Goal: Task Accomplishment & Management: Manage account settings

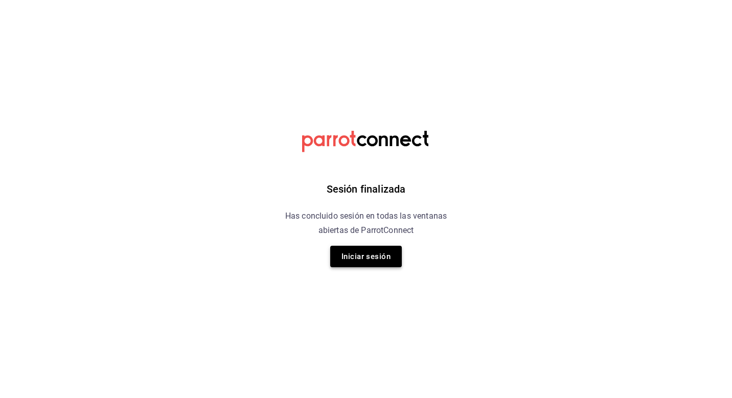
click at [342, 257] on button "Iniciar sesión" at bounding box center [366, 256] width 72 height 21
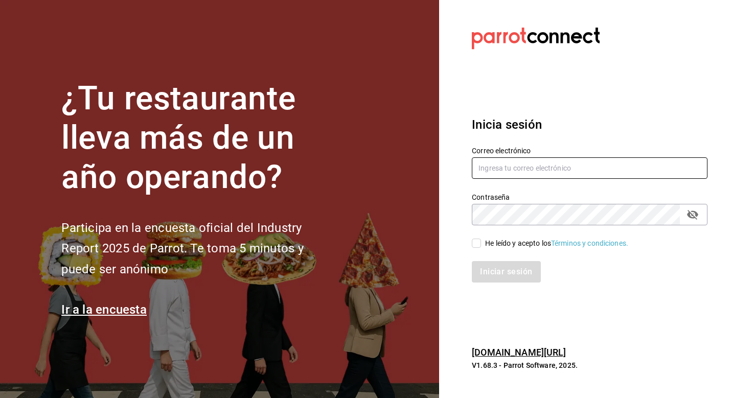
type input "lastrachef@gmail.com"
click at [476, 238] on label "He leído y acepto los Términos y condiciones." at bounding box center [550, 243] width 156 height 11
click at [476, 239] on input "He leído y acepto los Términos y condiciones." at bounding box center [476, 243] width 9 height 9
checkbox input "true"
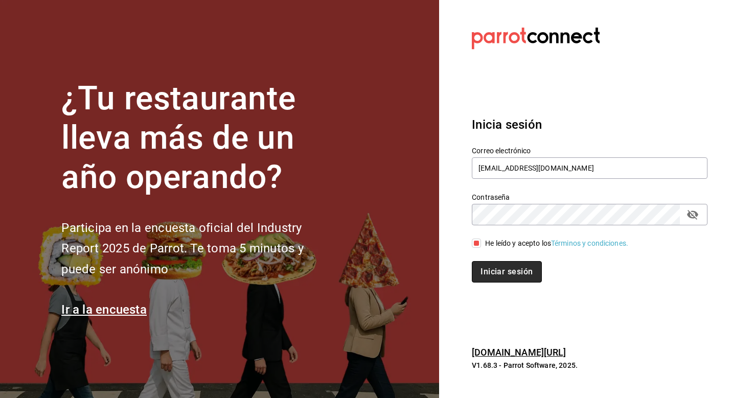
click at [488, 271] on button "Iniciar sesión" at bounding box center [507, 271] width 70 height 21
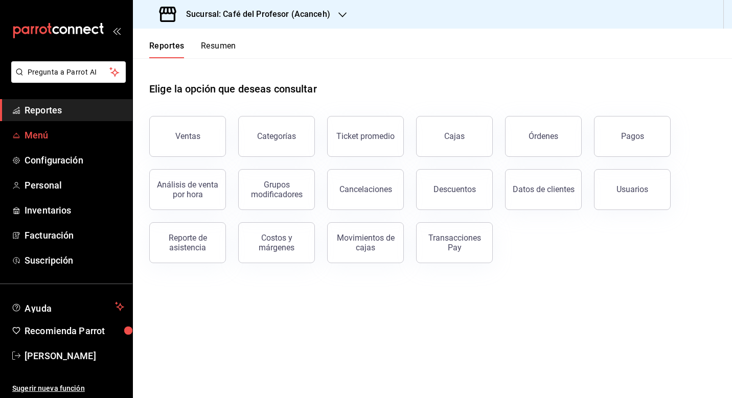
click at [44, 143] on link "Menú" at bounding box center [66, 135] width 132 height 22
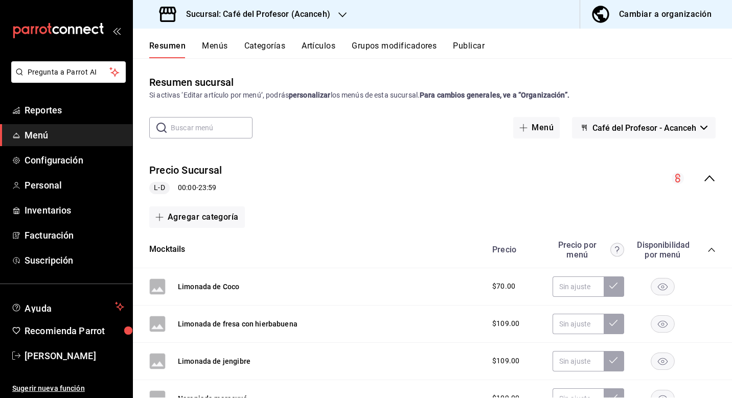
click at [224, 46] on button "Menús" at bounding box center [215, 49] width 26 height 17
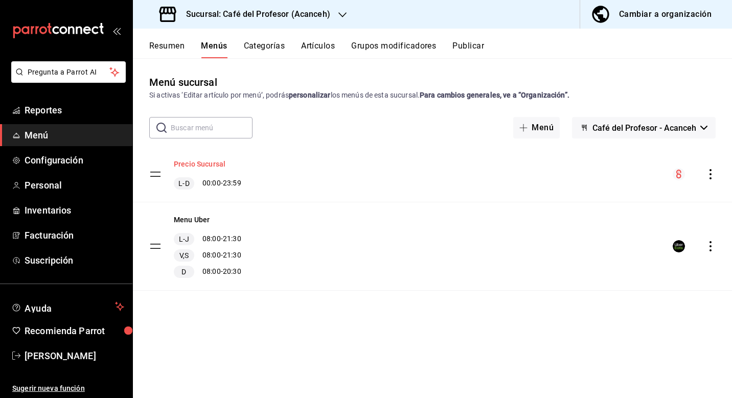
click at [213, 166] on button "Precio Sucursal" at bounding box center [200, 164] width 52 height 10
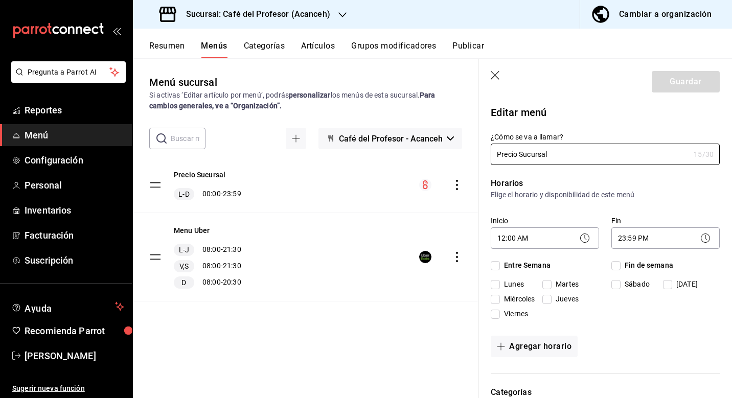
checkbox input "true"
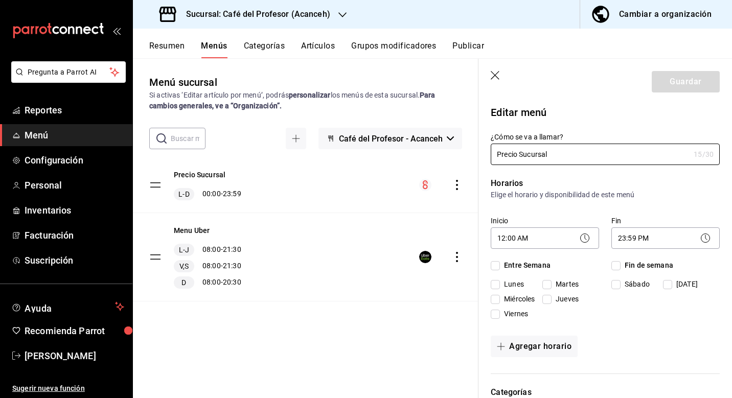
checkbox input "true"
click at [496, 75] on icon "button" at bounding box center [495, 75] width 9 height 9
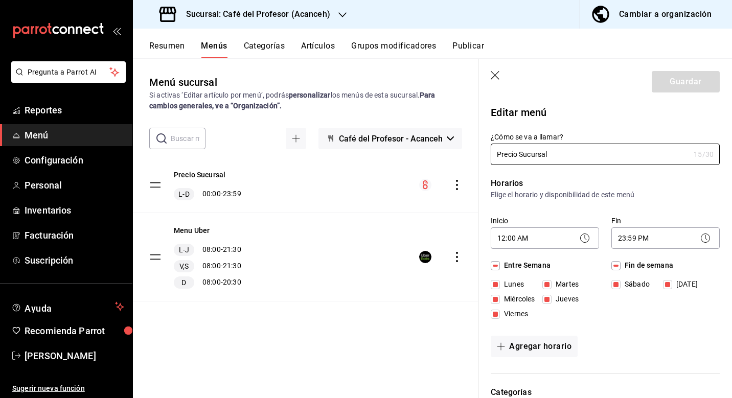
checkbox input "false"
type input "1756049662376"
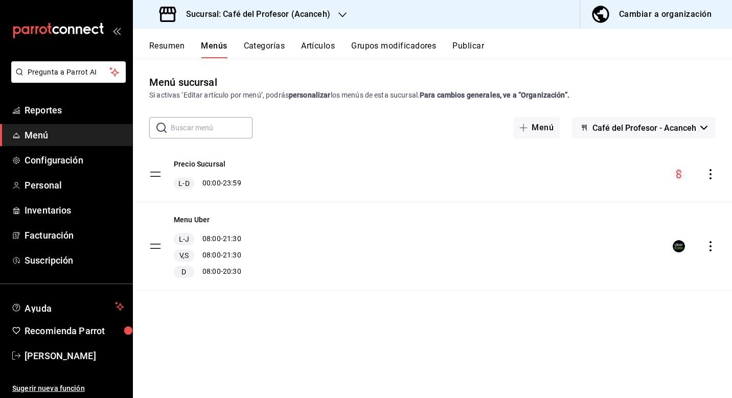
click at [153, 174] on tbody "[PERSON_NAME] L-D 00:00 - 23:59 Menu Uber L-J 08:00 - 21:30 V,S 08:00 - 21:30 D…" at bounding box center [432, 219] width 599 height 144
drag, startPoint x: 712, startPoint y: 173, endPoint x: 574, endPoint y: 173, distance: 138.6
click at [574, 173] on div "Precio Sucursal L-D 00:00 - 23:59" at bounding box center [432, 174] width 599 height 55
click at [267, 49] on button "Categorías" at bounding box center [264, 49] width 41 height 17
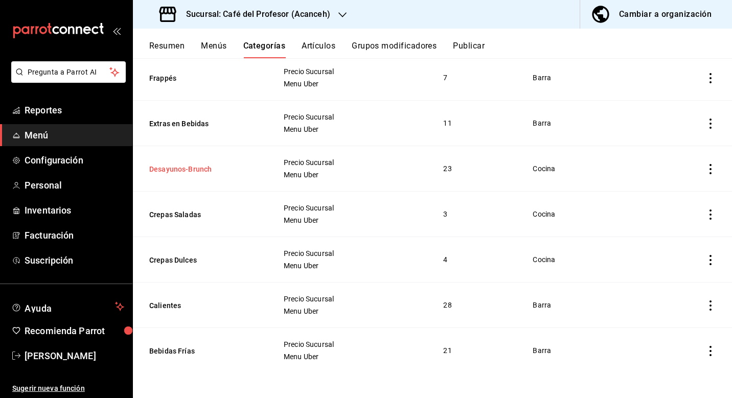
click at [198, 170] on button "Desayunos-Brunch" at bounding box center [200, 169] width 102 height 10
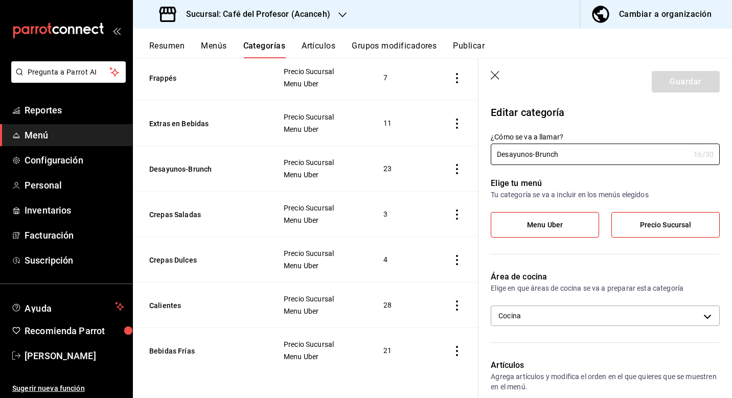
click at [491, 75] on icon "button" at bounding box center [496, 76] width 10 height 10
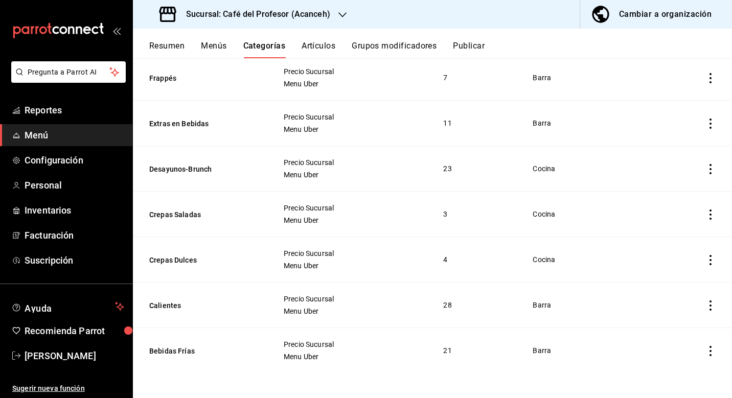
click at [378, 41] on button "Grupos modificadores" at bounding box center [394, 49] width 85 height 17
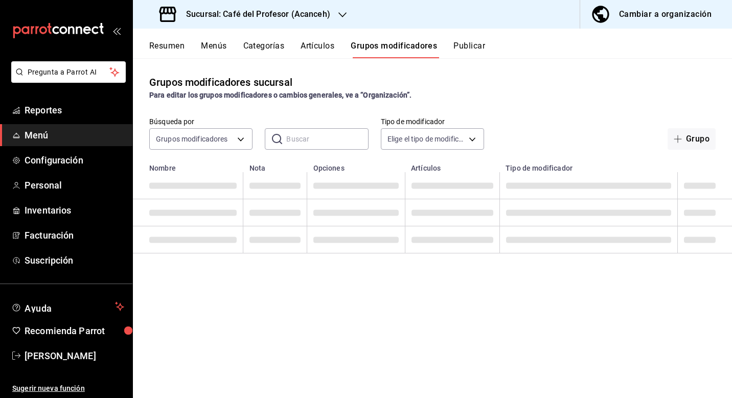
click at [305, 46] on button "Artículos" at bounding box center [318, 49] width 34 height 17
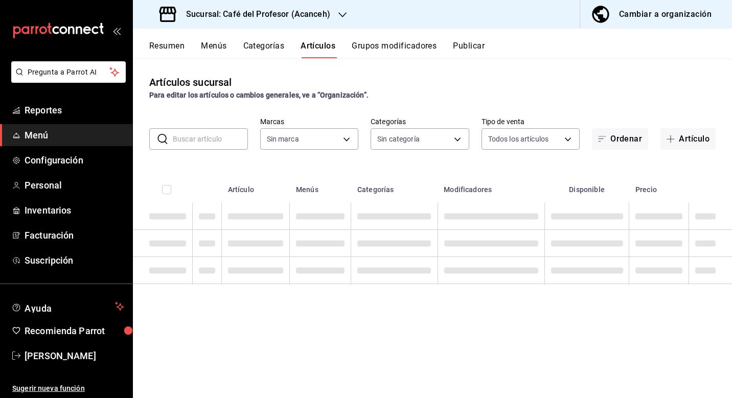
click at [305, 46] on button "Artículos" at bounding box center [318, 49] width 35 height 17
type input "c1a8b8e6-187f-497f-b24d-8667d510d931"
type input "287941b6-0598-490c-9fb6-63fb84a2c712,be1aaab9-5d27-4a8f-bb00-7802963417c0,4d75f…"
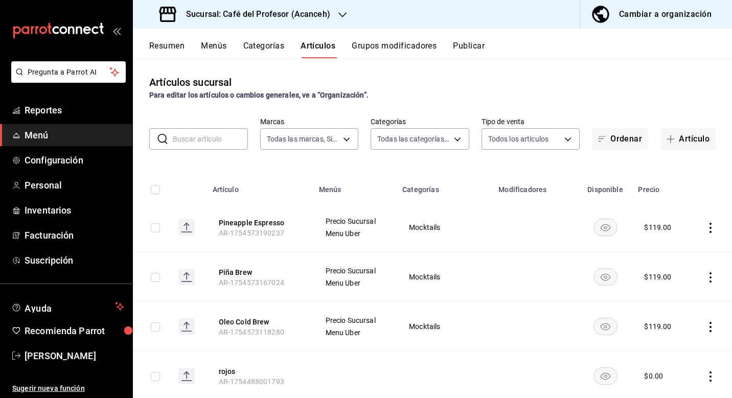
click at [228, 135] on input "text" at bounding box center [210, 139] width 75 height 20
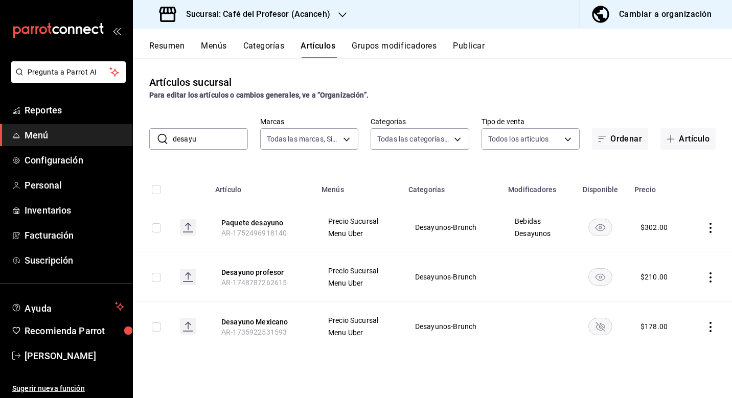
type input "desayu"
drag, startPoint x: 228, startPoint y: 135, endPoint x: 197, endPoint y: 43, distance: 96.4
click at [197, 43] on div "Resumen Menús Categorías Artículos Grupos modificadores Publicar" at bounding box center [440, 49] width 583 height 17
click at [216, 46] on button "Menús" at bounding box center [214, 49] width 26 height 17
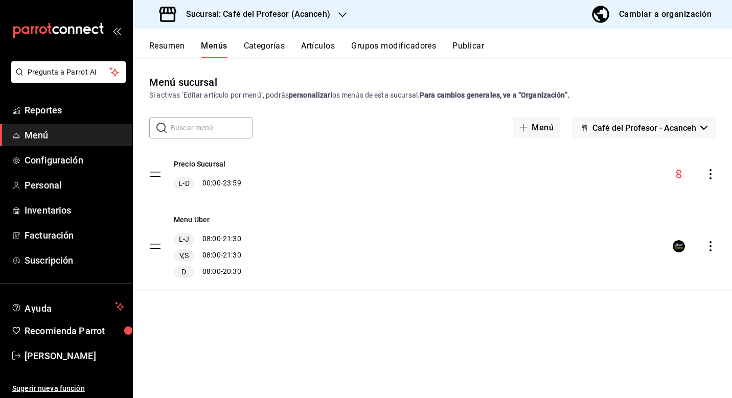
click at [682, 174] on circle "menu-maker-table" at bounding box center [679, 174] width 12 height 12
click at [194, 165] on button "Precio Sucursal" at bounding box center [200, 164] width 52 height 10
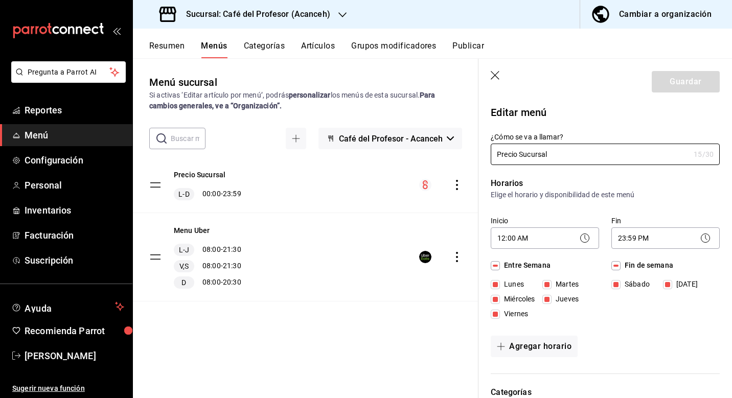
click at [490, 73] on header "Guardar" at bounding box center [606, 80] width 254 height 42
click at [490, 75] on header "Guardar" at bounding box center [606, 80] width 254 height 42
click at [504, 76] on header "Guardar" at bounding box center [606, 80] width 254 height 42
click at [496, 76] on icon "button" at bounding box center [495, 75] width 9 height 9
checkbox input "false"
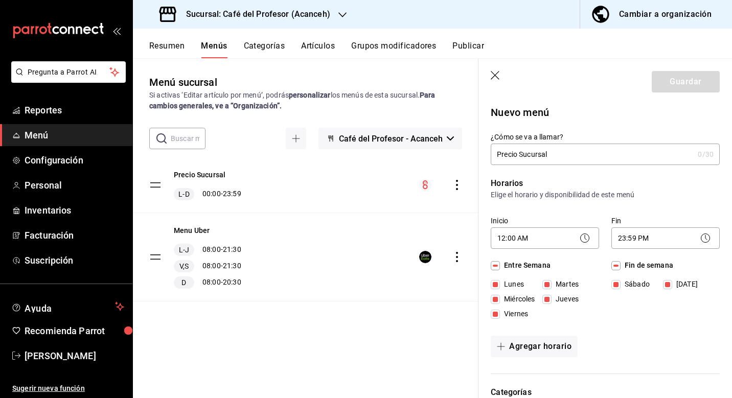
type input "1756049720845"
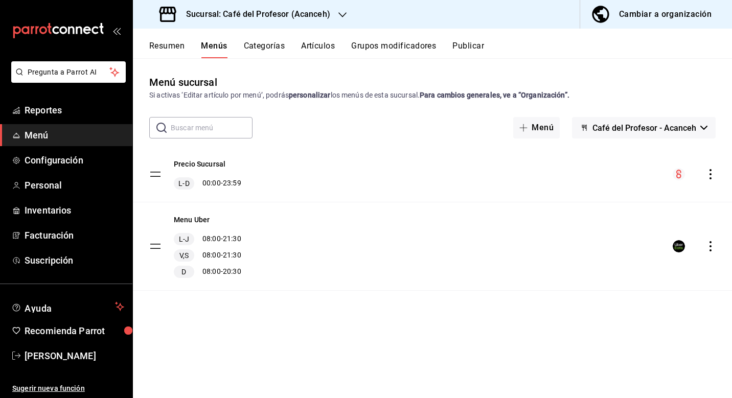
click at [172, 47] on button "Resumen" at bounding box center [166, 49] width 35 height 17
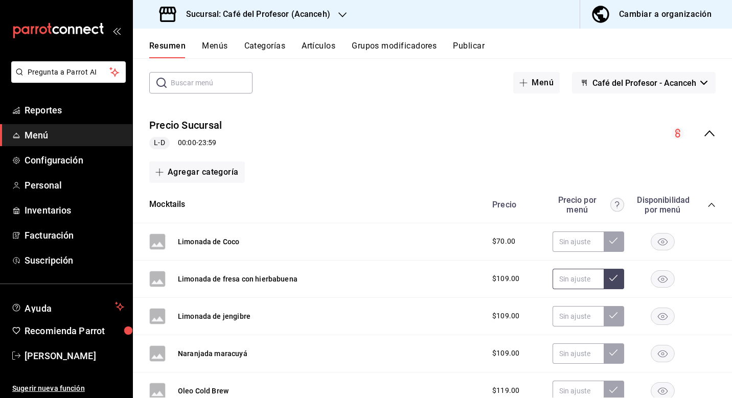
scroll to position [52, 0]
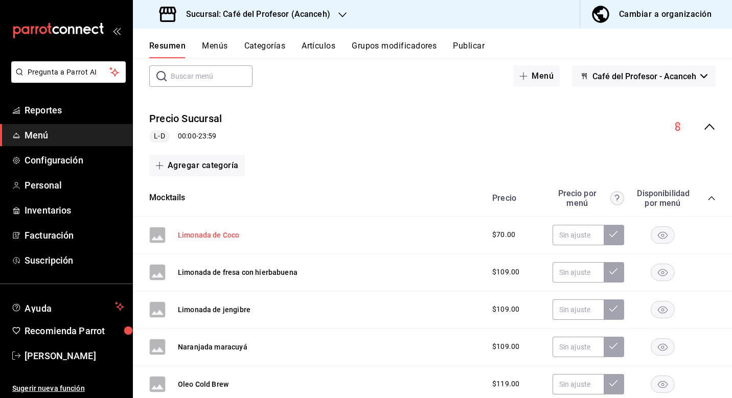
click at [229, 236] on button "Limonada de Coco" at bounding box center [208, 235] width 61 height 10
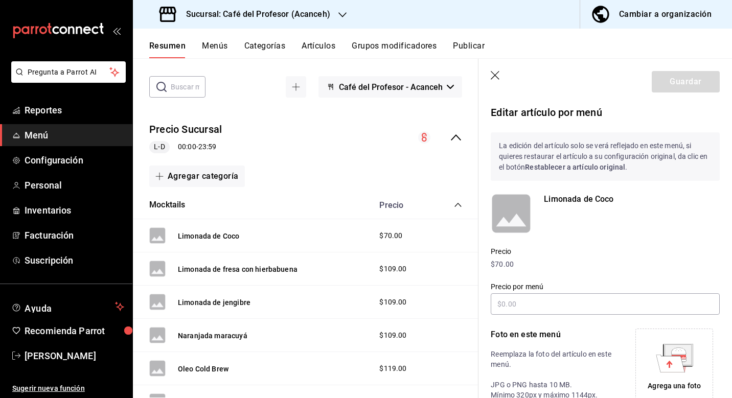
click at [497, 79] on icon "button" at bounding box center [496, 76] width 10 height 10
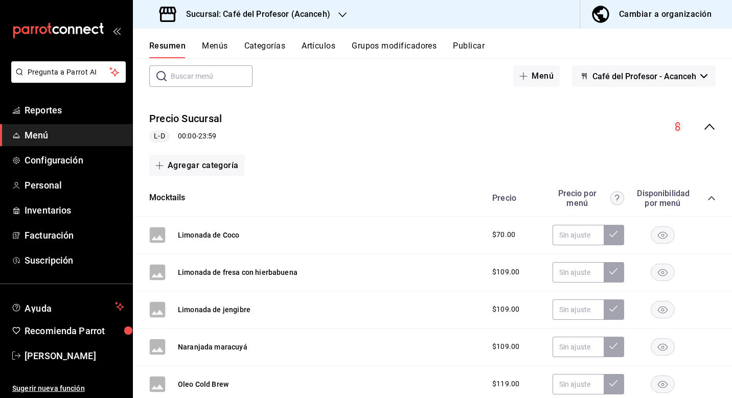
click at [712, 196] on icon "collapse-category-row" at bounding box center [712, 198] width 8 height 8
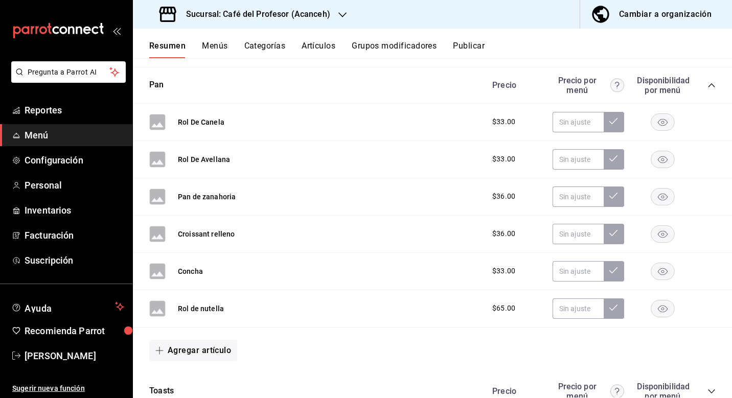
scroll to position [202, 0]
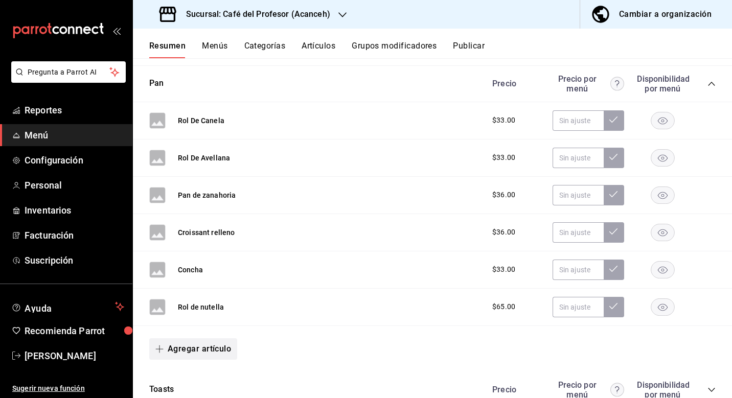
click at [208, 346] on button "Agregar artículo" at bounding box center [193, 349] width 88 height 21
click at [216, 372] on li "Artículo nuevo" at bounding box center [189, 373] width 80 height 25
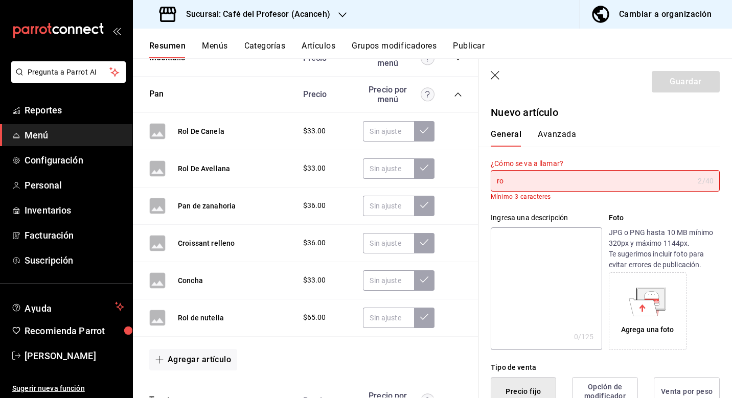
type input "r"
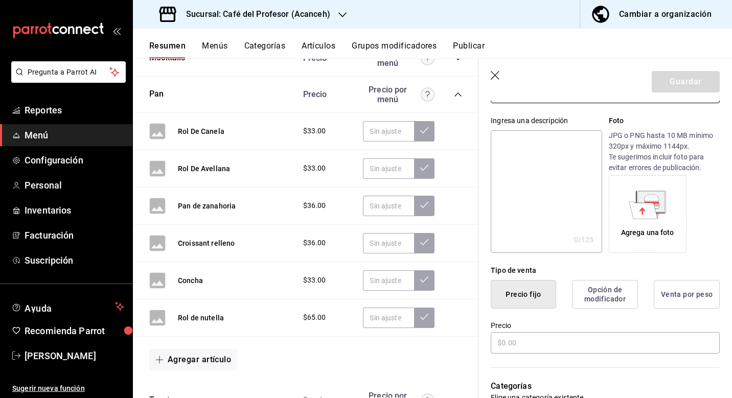
scroll to position [159, 0]
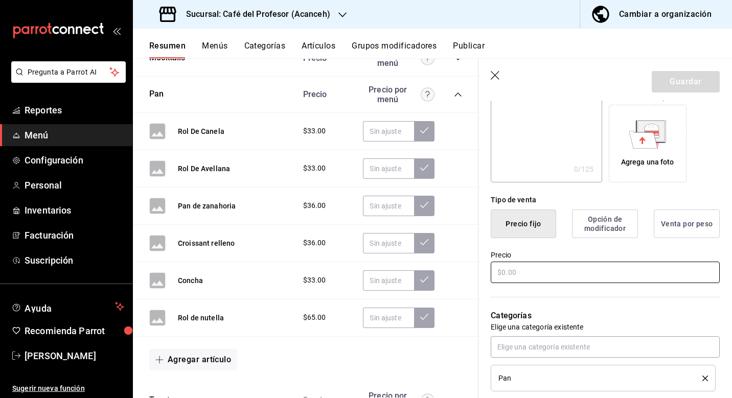
type input "Rol glaseado"
click at [547, 276] on input "text" at bounding box center [605, 272] width 229 height 21
click at [494, 76] on icon "button" at bounding box center [495, 75] width 9 height 9
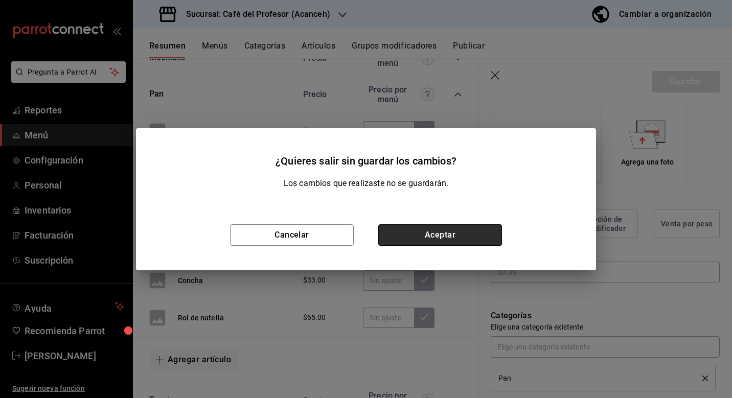
click at [417, 241] on button "Aceptar" at bounding box center [440, 234] width 124 height 21
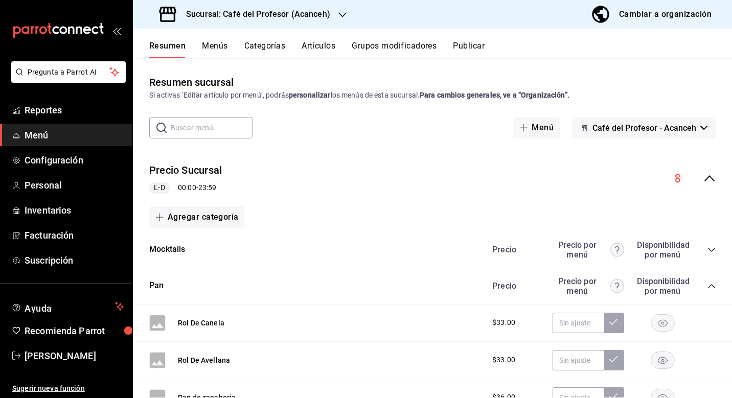
click at [713, 287] on icon "collapse-category-row" at bounding box center [712, 286] width 8 height 8
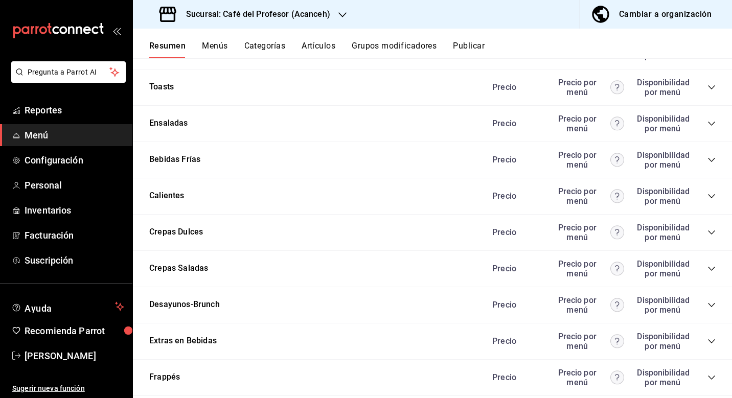
scroll to position [242, 0]
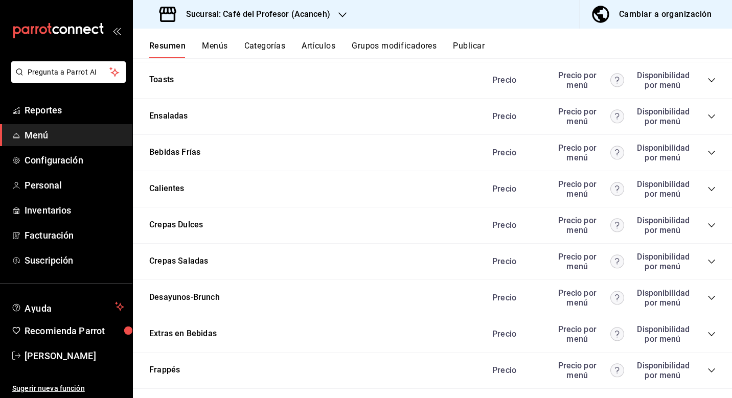
click at [708, 296] on icon "collapse-category-row" at bounding box center [712, 298] width 8 height 8
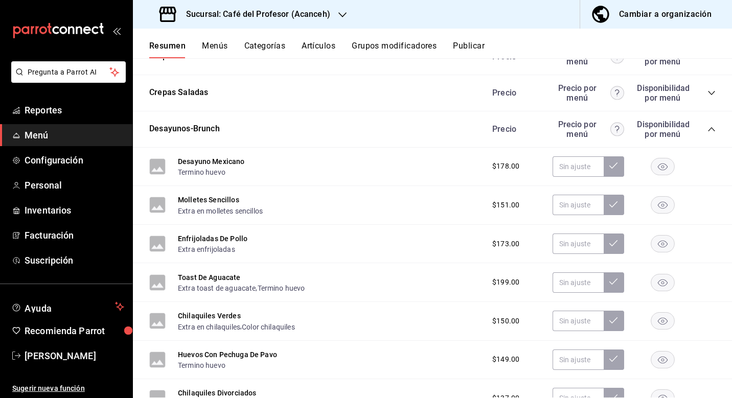
scroll to position [420, 0]
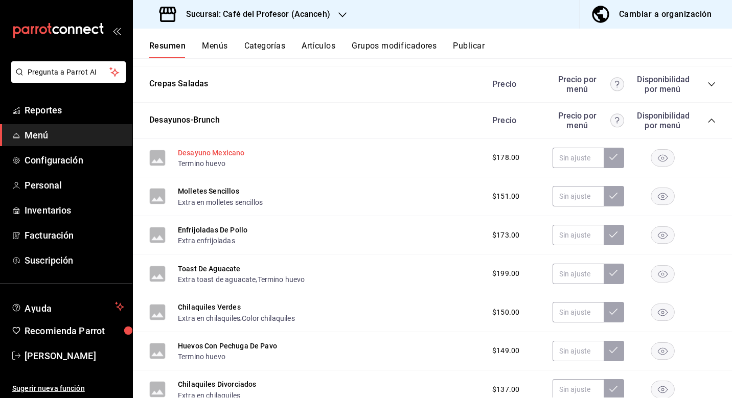
click at [218, 148] on button "Desayuno Mexicano" at bounding box center [211, 153] width 67 height 10
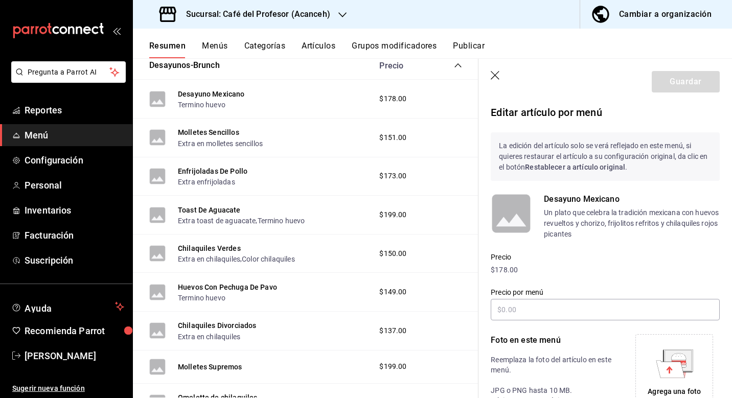
click at [499, 74] on icon "button" at bounding box center [496, 76] width 10 height 10
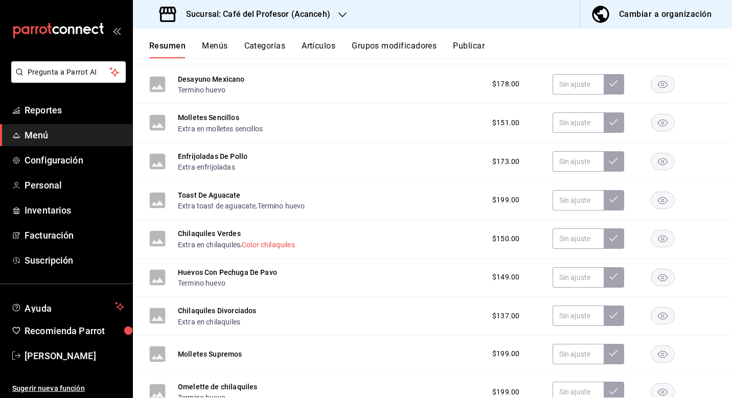
scroll to position [497, 0]
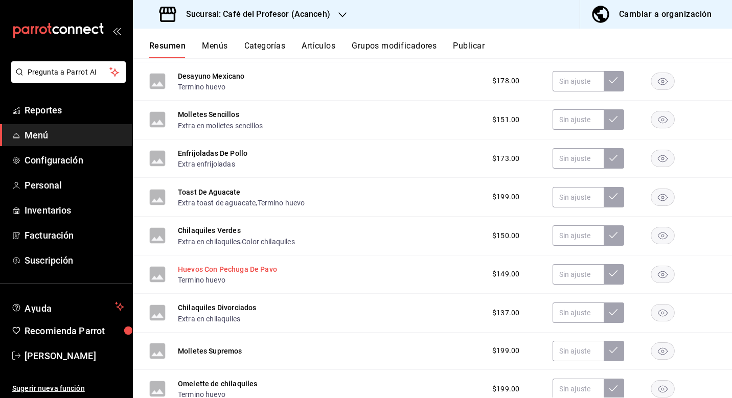
click at [235, 269] on button "Huevos Con Pechuga De Pavo" at bounding box center [227, 269] width 99 height 10
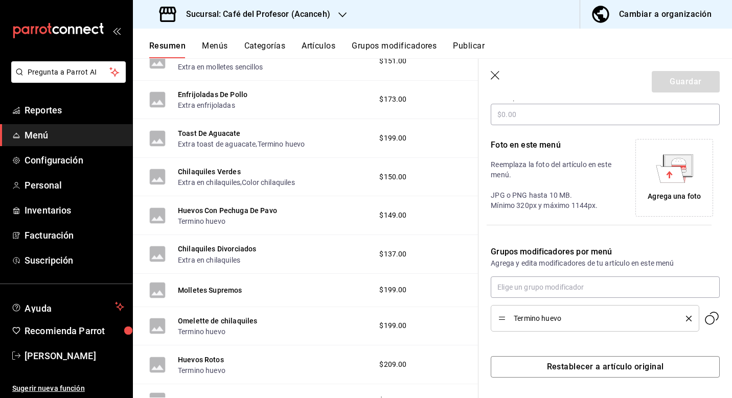
scroll to position [190, 0]
click at [688, 314] on div "Termino huevo" at bounding box center [595, 318] width 193 height 11
click at [691, 319] on icon "delete" at bounding box center [689, 319] width 6 height 6
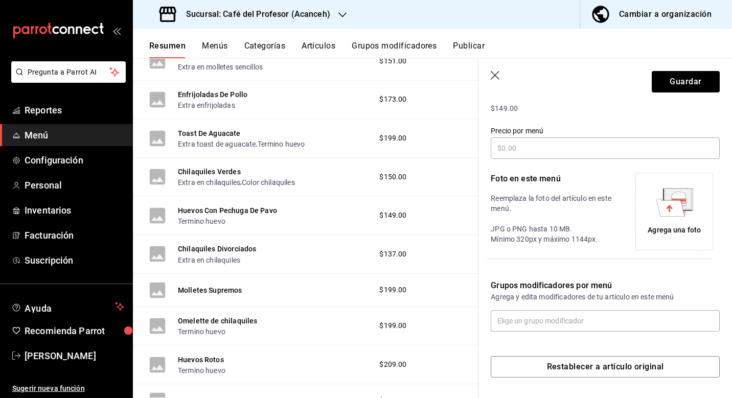
scroll to position [156, 0]
click at [670, 86] on button "Guardar" at bounding box center [686, 81] width 68 height 21
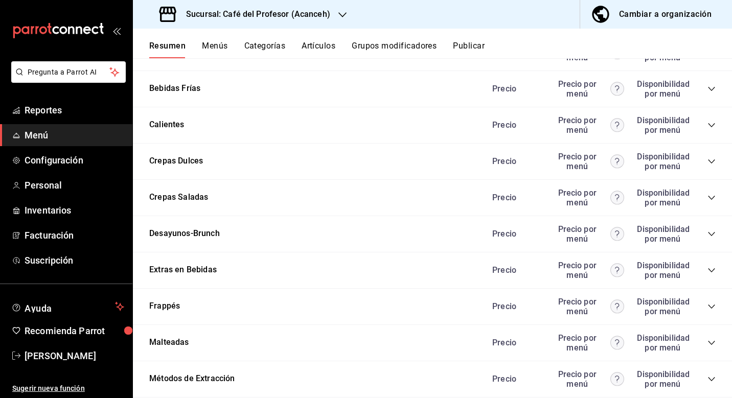
scroll to position [862, 0]
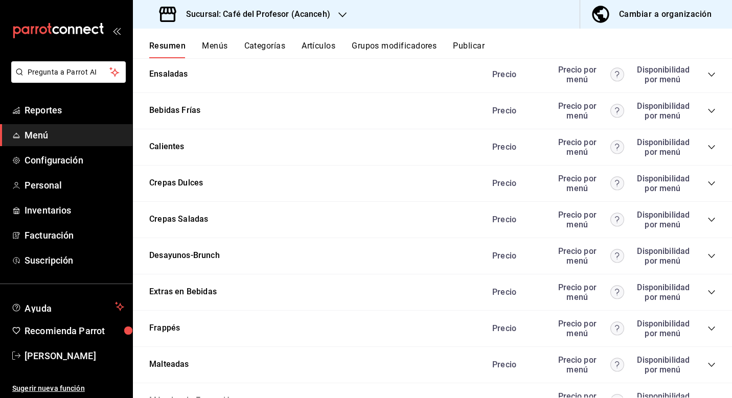
click at [713, 255] on icon "collapse-category-row" at bounding box center [712, 256] width 8 height 8
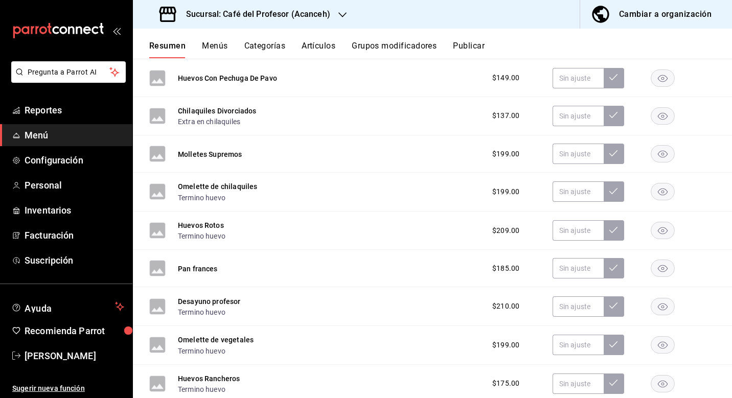
scroll to position [1274, 0]
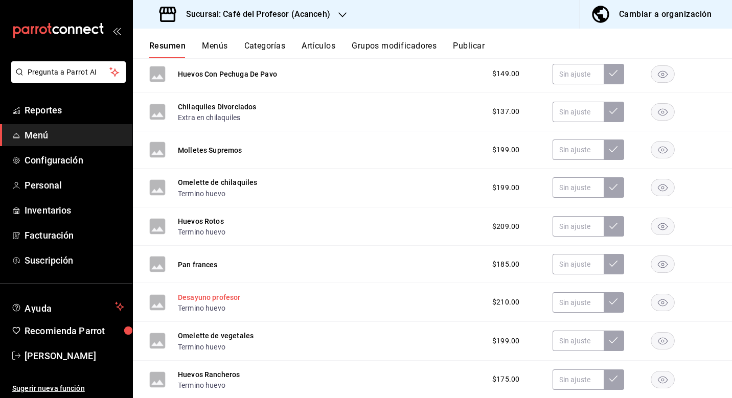
click at [236, 296] on button "Desayuno profesor" at bounding box center [209, 297] width 63 height 10
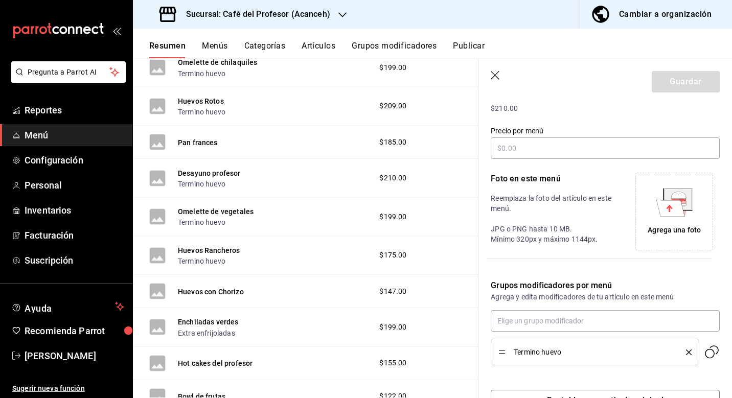
click at [688, 350] on icon "delete" at bounding box center [689, 353] width 6 height 6
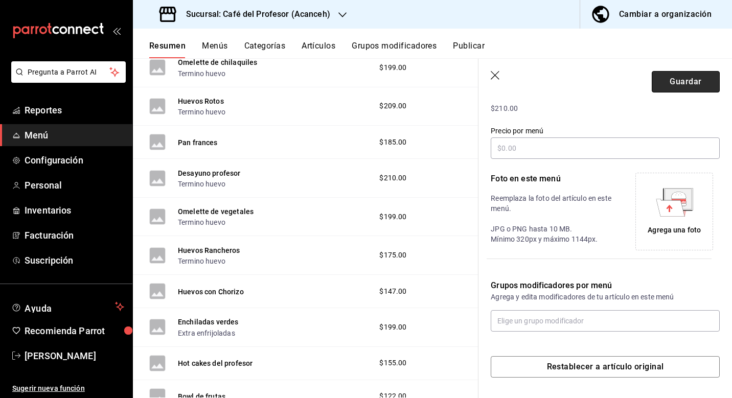
click at [694, 85] on button "Guardar" at bounding box center [686, 81] width 68 height 21
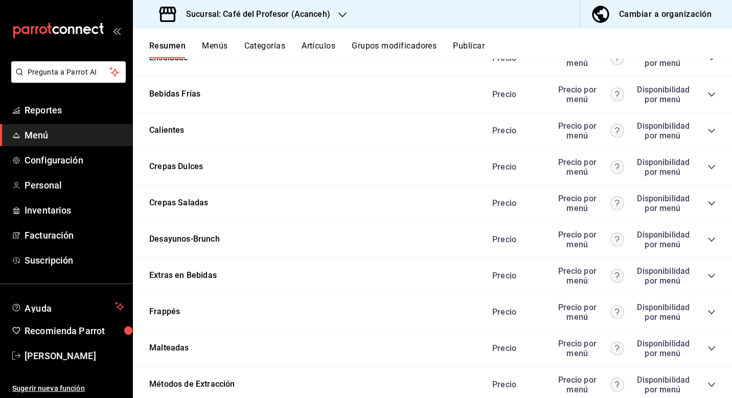
scroll to position [877, 0]
click at [713, 239] on icon "collapse-category-row" at bounding box center [712, 240] width 8 height 8
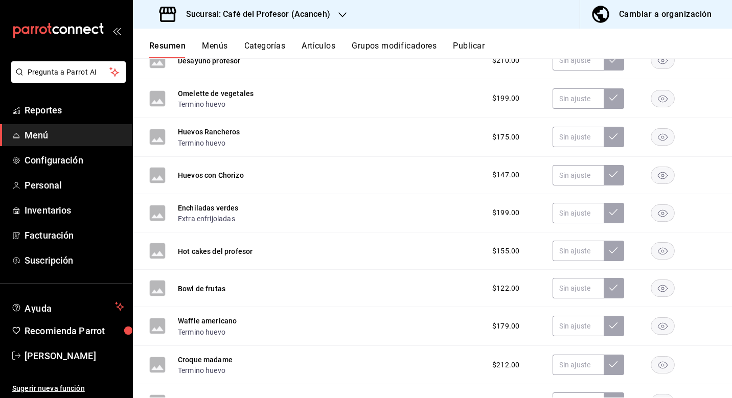
scroll to position [1515, 0]
click at [228, 209] on button "Enchiladas verdes" at bounding box center [208, 209] width 61 height 10
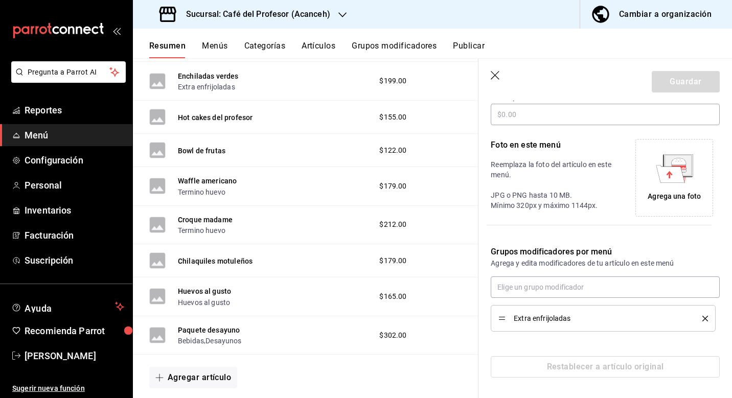
scroll to position [190, 0]
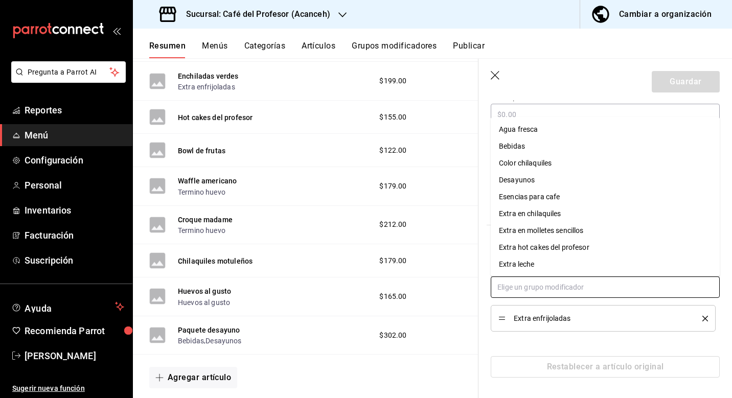
click at [573, 285] on input "text" at bounding box center [605, 287] width 229 height 21
click at [498, 81] on icon "button" at bounding box center [496, 76] width 10 height 10
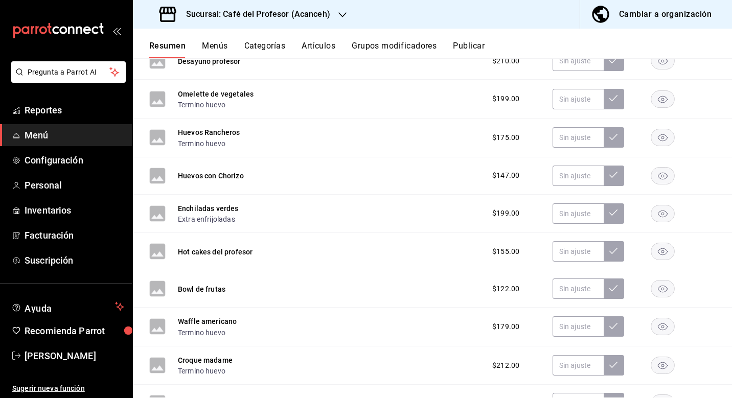
click at [404, 48] on button "Grupos modificadores" at bounding box center [394, 49] width 85 height 17
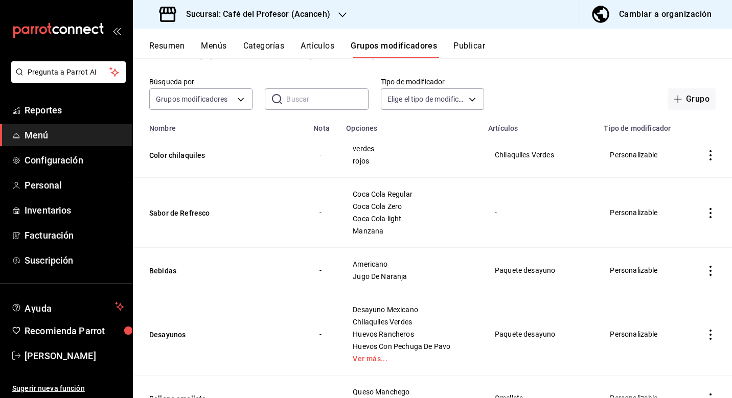
scroll to position [42, 0]
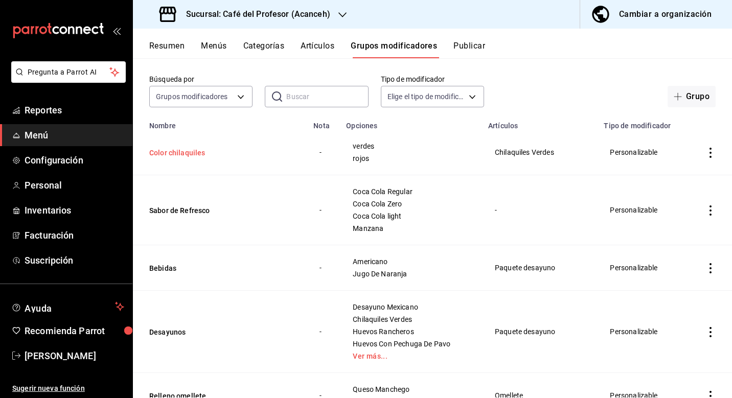
click at [195, 152] on button "Color chilaquiles" at bounding box center [210, 153] width 123 height 10
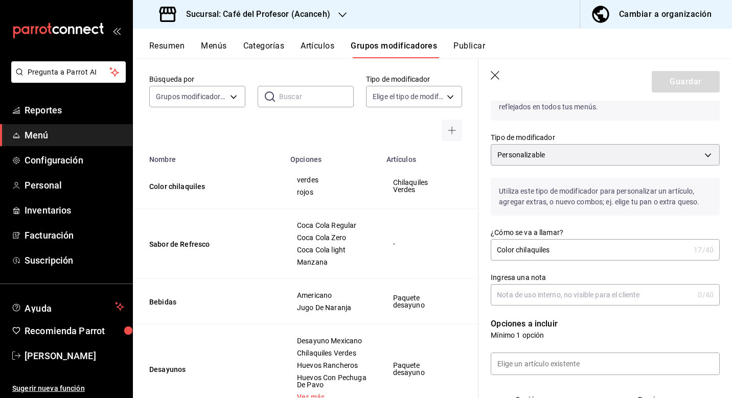
scroll to position [80, 0]
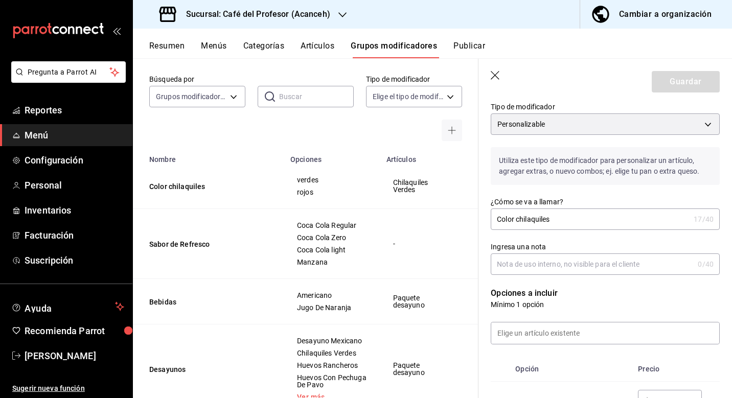
click at [566, 221] on input "Color chilaquiles" at bounding box center [590, 219] width 199 height 20
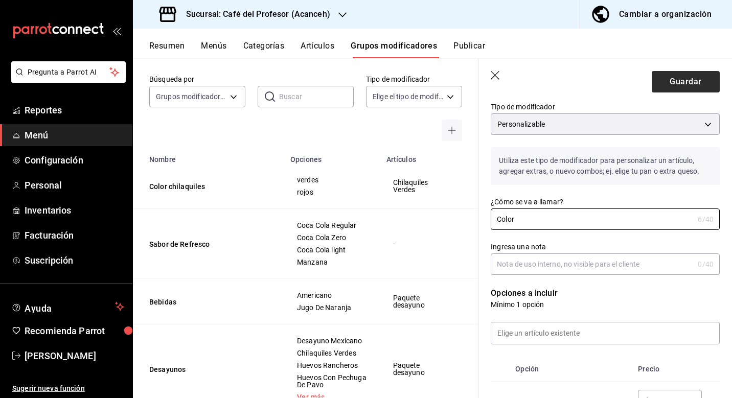
type input "Color"
click at [702, 74] on button "Guardar" at bounding box center [686, 81] width 68 height 21
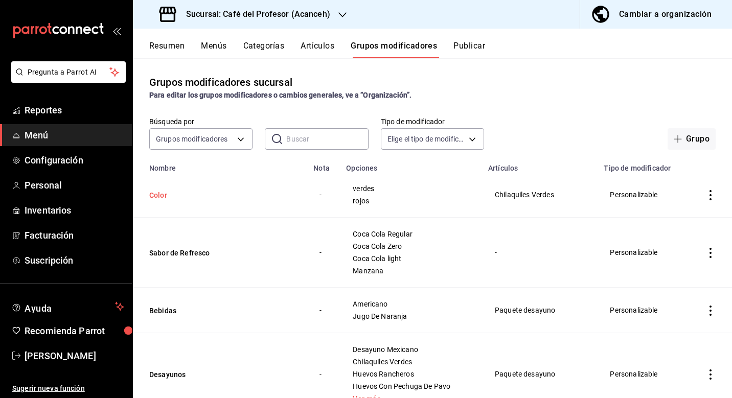
click at [149, 196] on button "Color" at bounding box center [210, 195] width 123 height 10
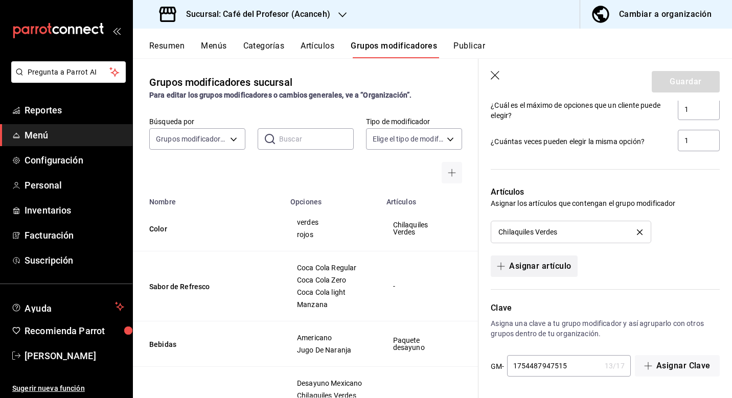
click at [556, 269] on button "Asignar artículo" at bounding box center [534, 266] width 86 height 21
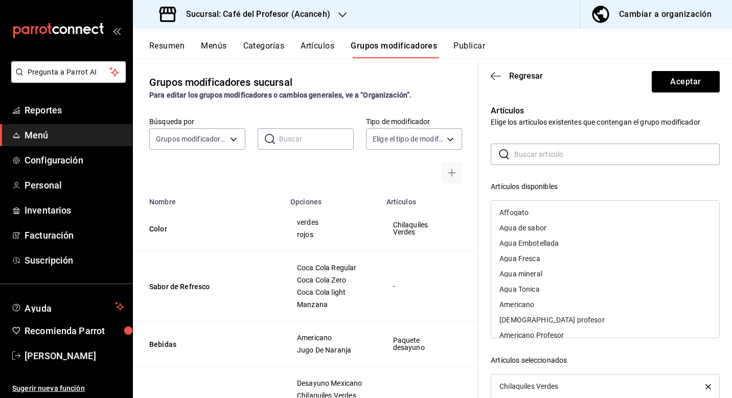
click at [551, 151] on input "text" at bounding box center [617, 154] width 206 height 20
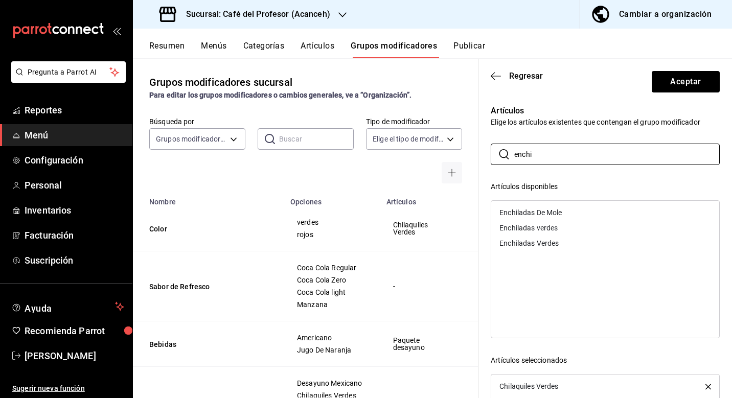
type input "enchi"
click at [566, 224] on div "Enchiladas verdes" at bounding box center [605, 227] width 228 height 15
click at [566, 225] on div "Enchiladas Verdes" at bounding box center [605, 227] width 228 height 15
click at [589, 187] on div "Artículos disponibles" at bounding box center [605, 187] width 229 height 11
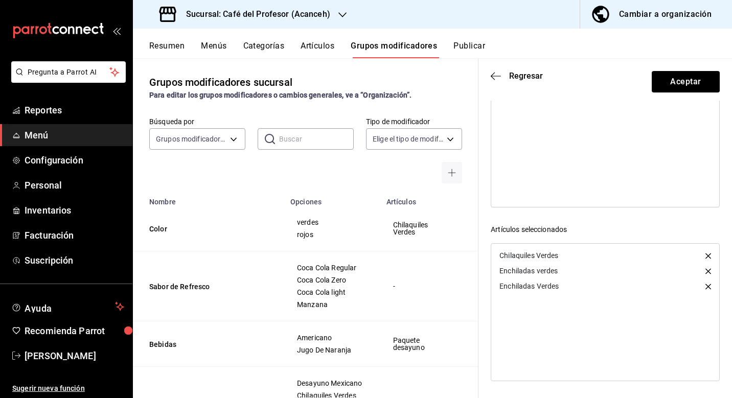
scroll to position [131, 0]
click at [689, 91] on button "Aceptar" at bounding box center [686, 81] width 68 height 21
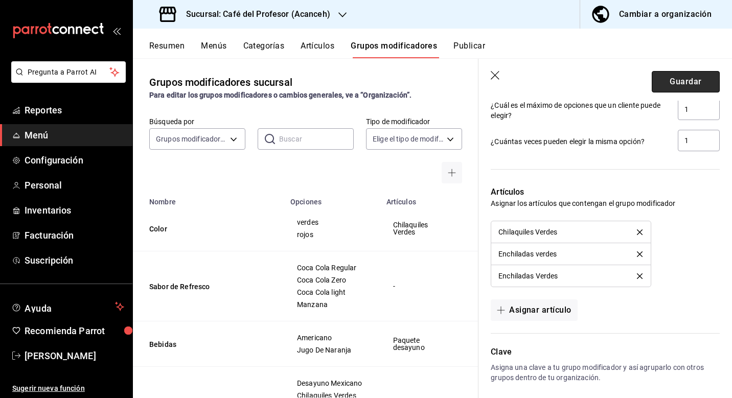
click at [672, 81] on button "Guardar" at bounding box center [686, 81] width 68 height 21
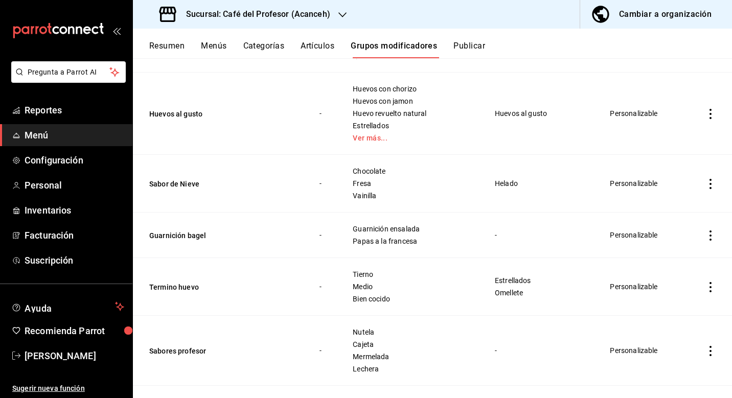
scroll to position [401, 0]
click at [185, 237] on button "Guarnición bagel" at bounding box center [210, 235] width 123 height 10
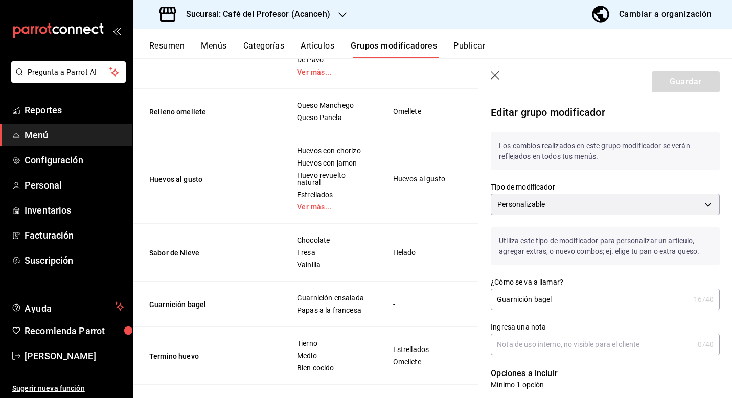
click at [495, 71] on icon "button" at bounding box center [496, 76] width 10 height 10
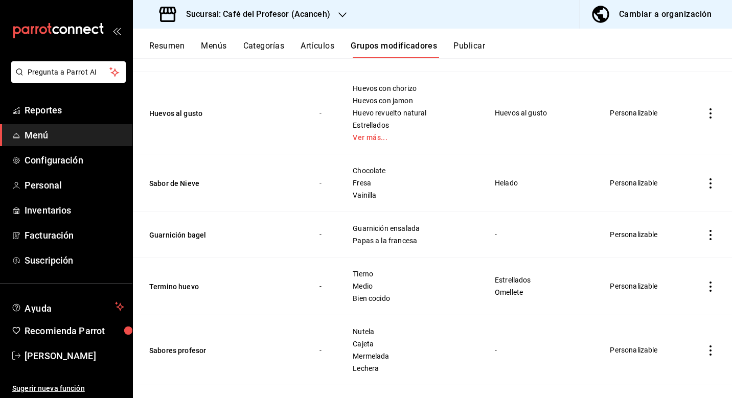
click at [330, 48] on button "Artículos" at bounding box center [318, 49] width 34 height 17
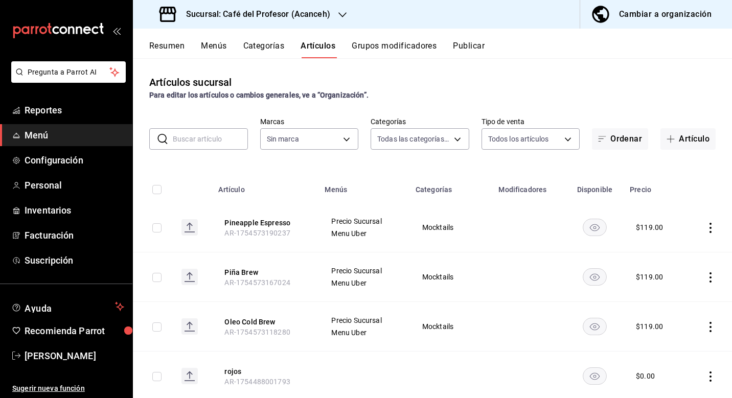
type input "287941b6-0598-490c-9fb6-63fb84a2c712,be1aaab9-5d27-4a8f-bb00-7802963417c0,4d75f…"
type input "c1a8b8e6-187f-497f-b24d-8667d510d931"
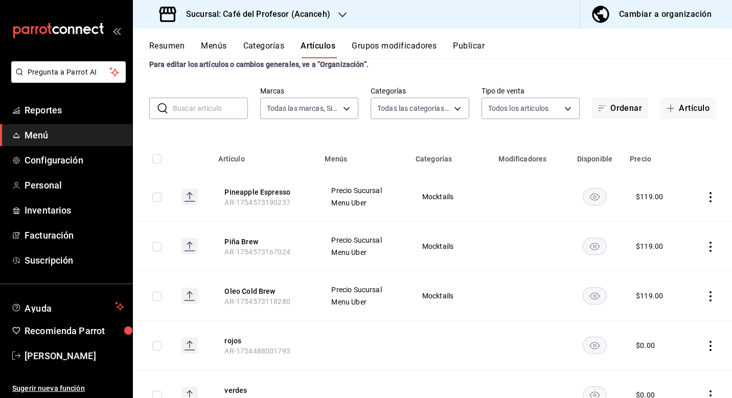
scroll to position [36, 0]
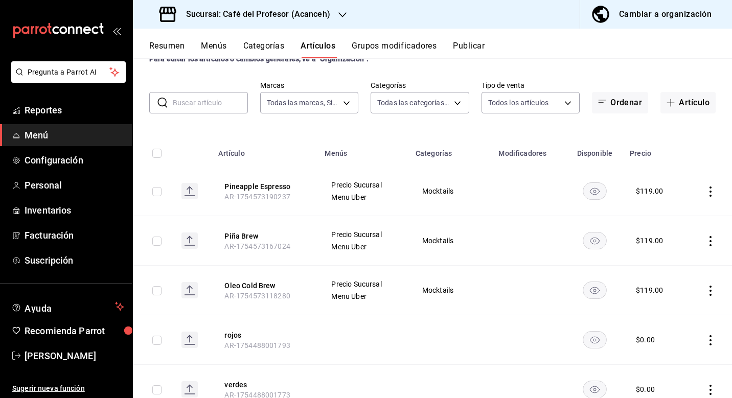
click at [214, 106] on input "text" at bounding box center [210, 103] width 75 height 20
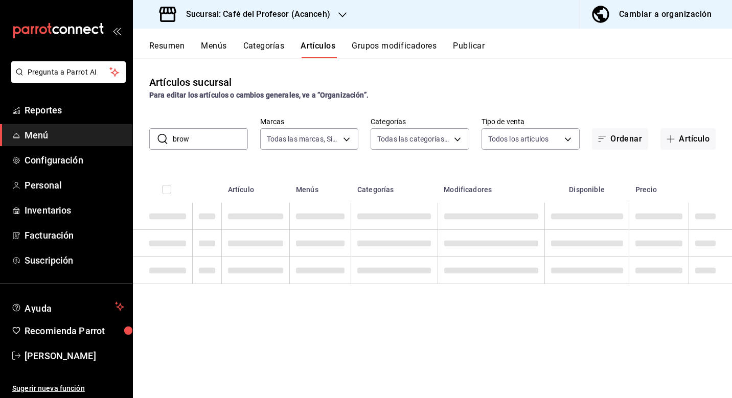
scroll to position [0, 0]
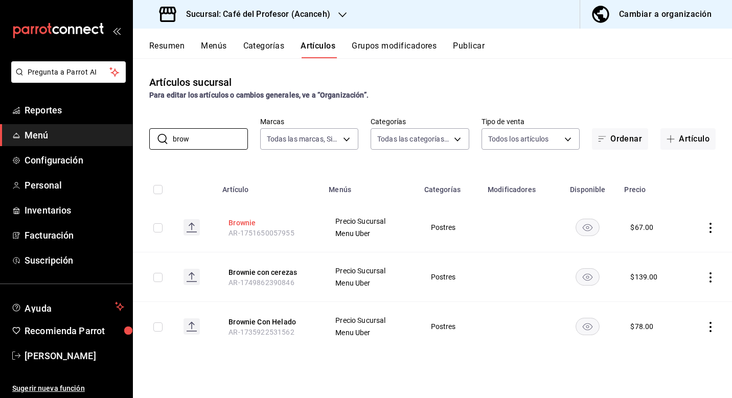
type input "brow"
click at [237, 220] on button "Brownie" at bounding box center [270, 223] width 82 height 10
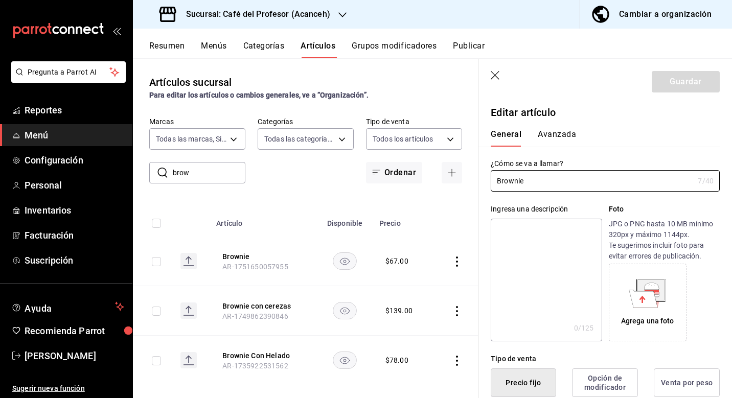
type input "$67.00"
click at [551, 132] on button "Avanzada" at bounding box center [557, 137] width 38 height 17
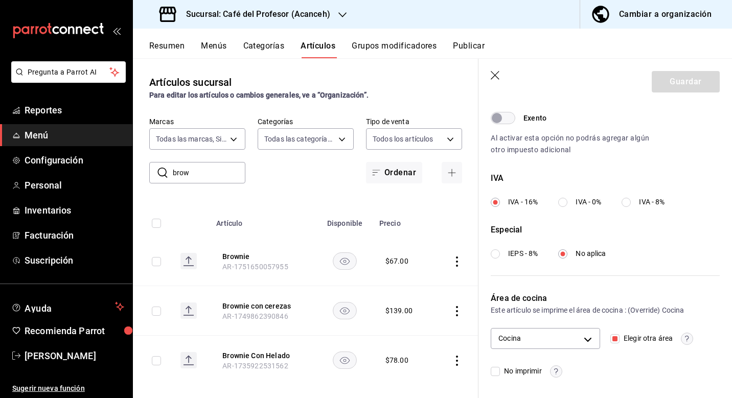
scroll to position [324, 0]
click at [588, 339] on body "Pregunta a Parrot AI Reportes Menú Configuración Personal Inventarios Facturaci…" at bounding box center [366, 199] width 732 height 398
click at [580, 367] on span "Barra" at bounding box center [554, 362] width 75 height 11
type input "6589bb08-692f-47a6-b886-d5ea76590ad3,6abd5108-062c-4bc8-a0ca-93b4811dd022"
checkbox input "true"
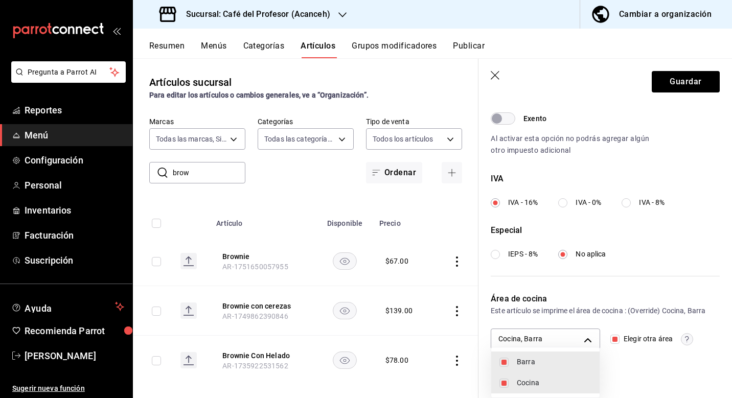
click at [668, 381] on div at bounding box center [366, 199] width 732 height 398
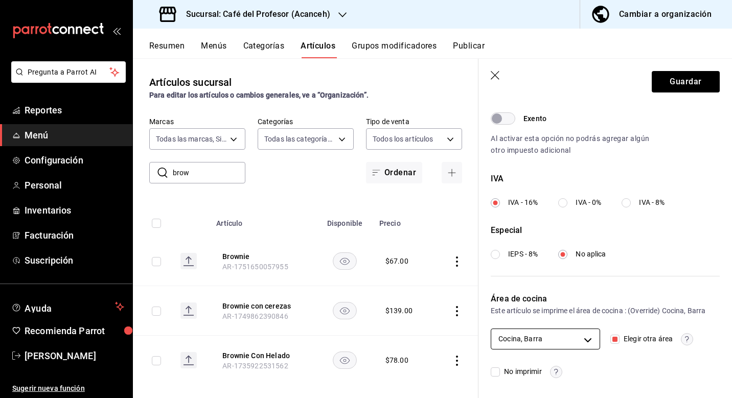
scroll to position [0, 0]
click at [671, 81] on button "Guardar" at bounding box center [686, 81] width 68 height 21
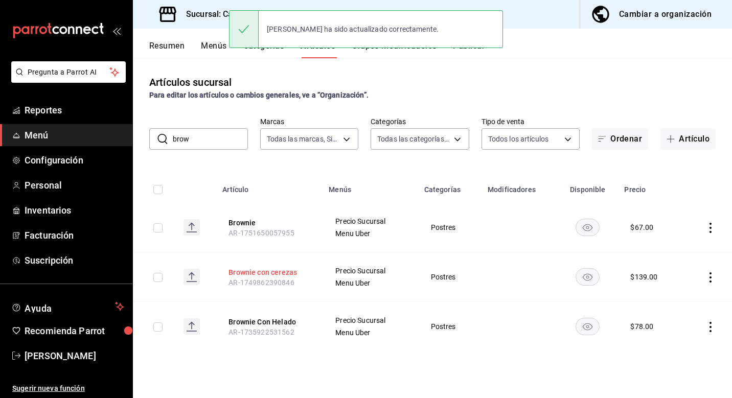
click at [256, 274] on button "Brownie con cerezas" at bounding box center [270, 272] width 82 height 10
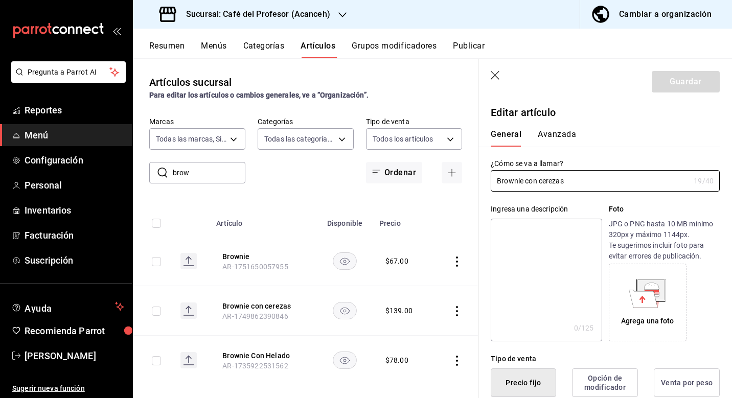
click at [562, 136] on button "Avanzada" at bounding box center [557, 137] width 38 height 17
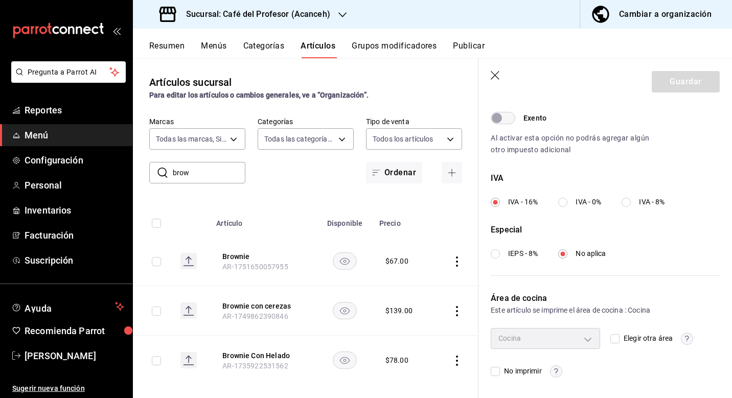
scroll to position [324, 0]
click at [616, 340] on input "Elegir otra área" at bounding box center [615, 339] width 9 height 9
checkbox input "true"
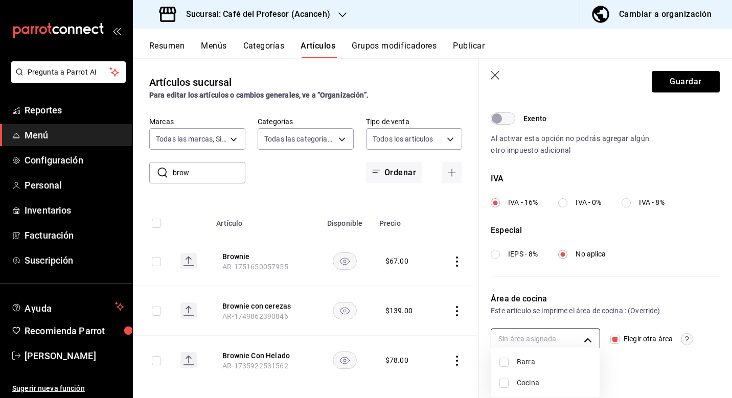
click at [592, 337] on body "Pregunta a Parrot AI Reportes Menú Configuración Personal Inventarios Facturaci…" at bounding box center [366, 199] width 732 height 398
click at [569, 356] on li "Barra" at bounding box center [545, 362] width 108 height 21
type input "6abd5108-062c-4bc8-a0ca-93b4811dd022"
checkbox input "true"
click at [557, 388] on span "Cocina" at bounding box center [554, 383] width 75 height 11
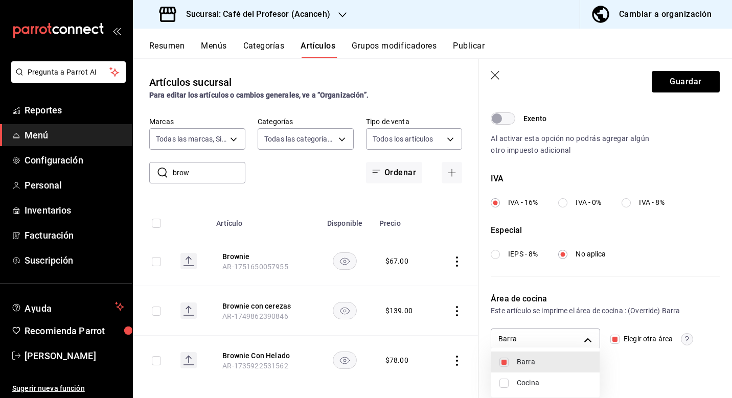
type input "6589bb08-692f-47a6-b886-d5ea76590ad3,6abd5108-062c-4bc8-a0ca-93b4811dd022"
checkbox input "true"
click at [626, 372] on div at bounding box center [366, 199] width 732 height 398
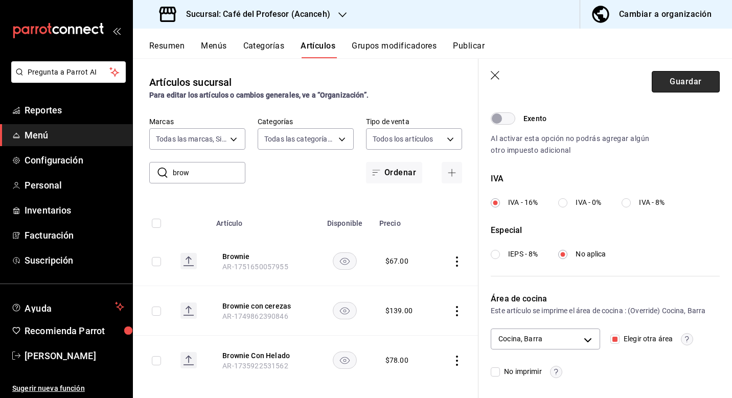
click at [700, 81] on button "Guardar" at bounding box center [686, 81] width 68 height 21
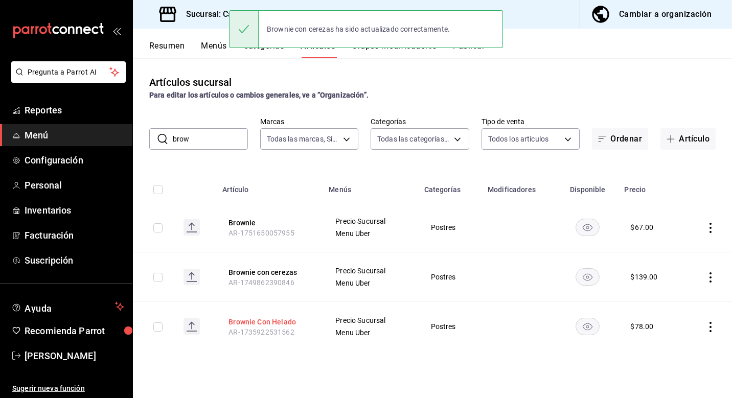
click at [261, 321] on button "Brownie Con Helado" at bounding box center [270, 322] width 82 height 10
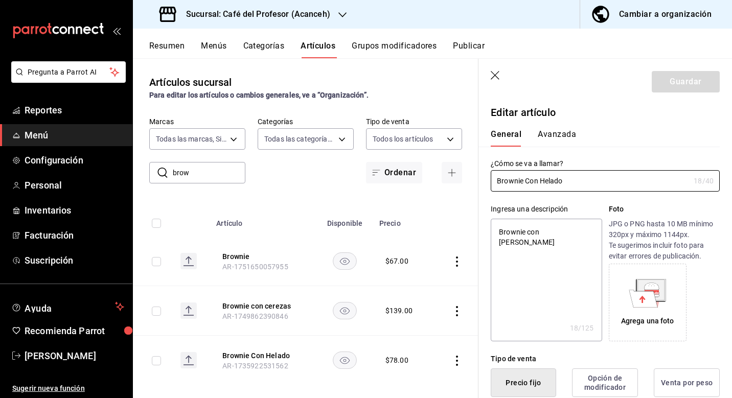
click at [568, 136] on button "Avanzada" at bounding box center [557, 137] width 38 height 17
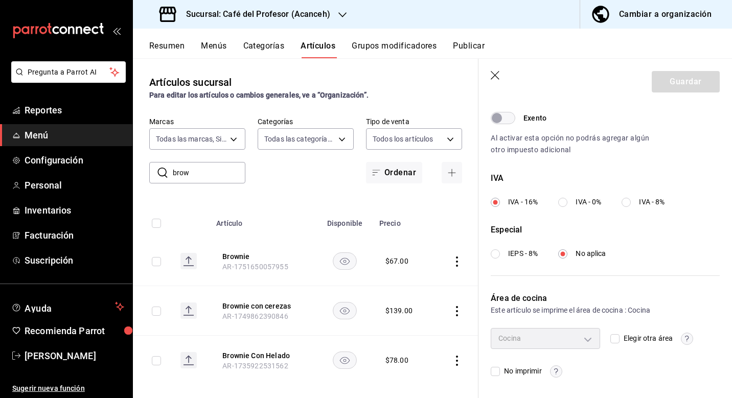
scroll to position [324, 0]
click at [615, 335] on input "Elegir otra área" at bounding box center [615, 339] width 9 height 9
checkbox input "true"
click at [596, 335] on body "Pregunta a Parrot AI Reportes Menú Configuración Personal Inventarios Facturaci…" at bounding box center [366, 199] width 732 height 398
click at [560, 357] on span "Barra" at bounding box center [554, 362] width 75 height 11
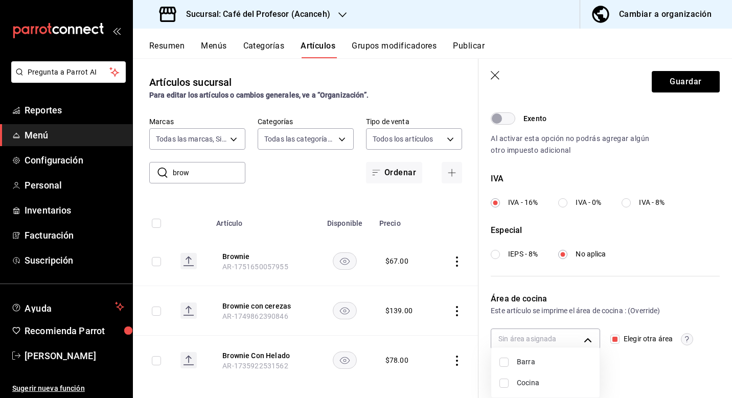
type input "6abd5108-062c-4bc8-a0ca-93b4811dd022"
checkbox input "true"
click at [545, 386] on span "Cocina" at bounding box center [554, 383] width 75 height 11
type input "6589bb08-692f-47a6-b886-d5ea76590ad3,6abd5108-062c-4bc8-a0ca-93b4811dd022"
checkbox input "true"
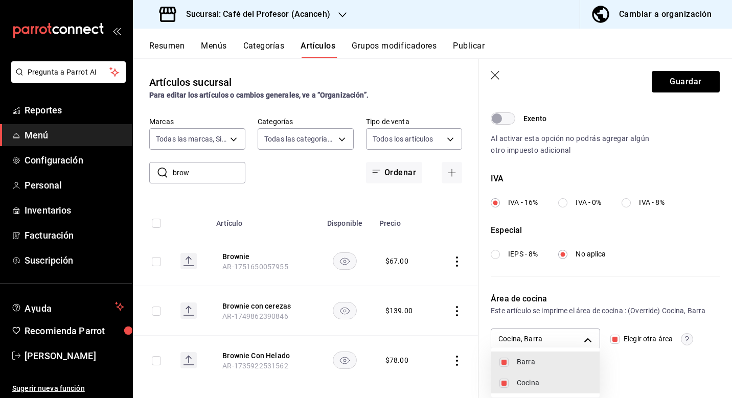
click at [625, 376] on div at bounding box center [366, 199] width 732 height 398
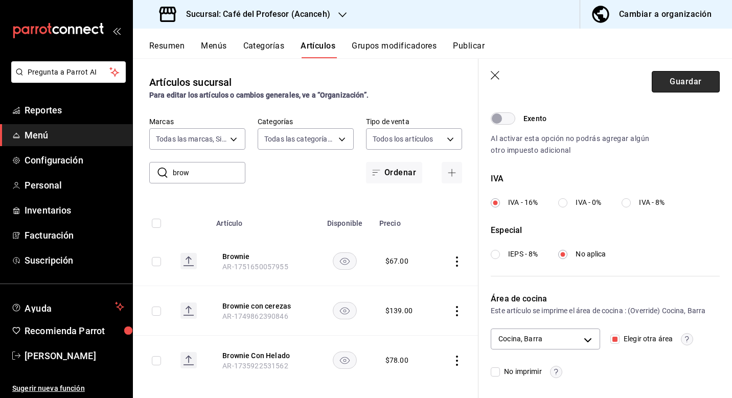
click at [671, 82] on button "Guardar" at bounding box center [686, 81] width 68 height 21
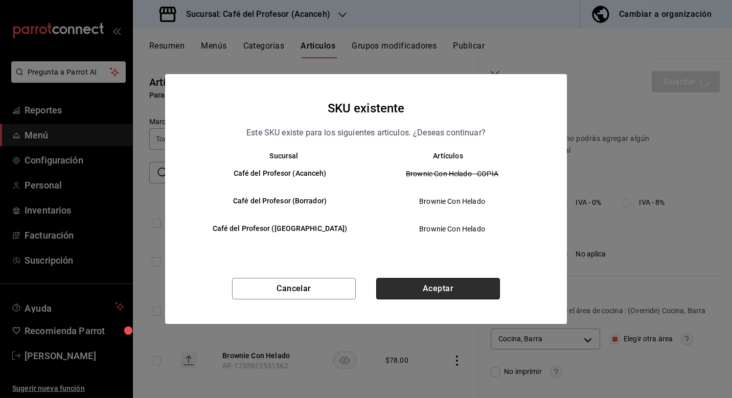
click at [409, 285] on button "Aceptar" at bounding box center [438, 288] width 124 height 21
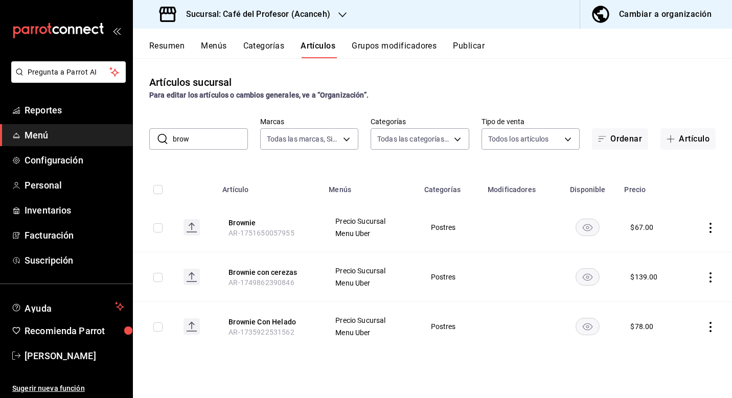
click at [205, 142] on input "brow" at bounding box center [210, 139] width 75 height 20
type input "b"
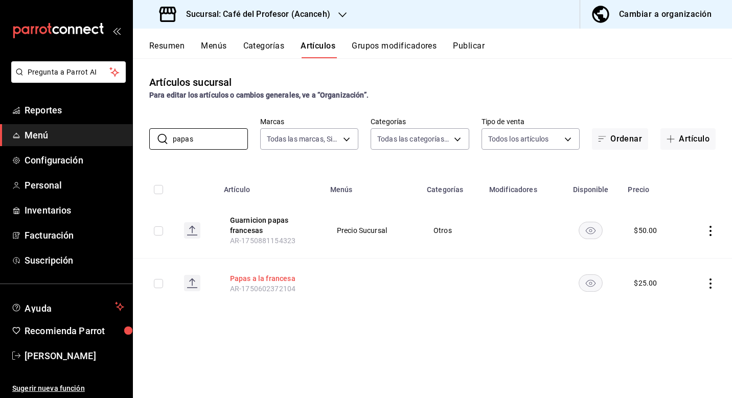
type input "papas"
click at [291, 280] on button "Papas a la francesa" at bounding box center [271, 279] width 82 height 10
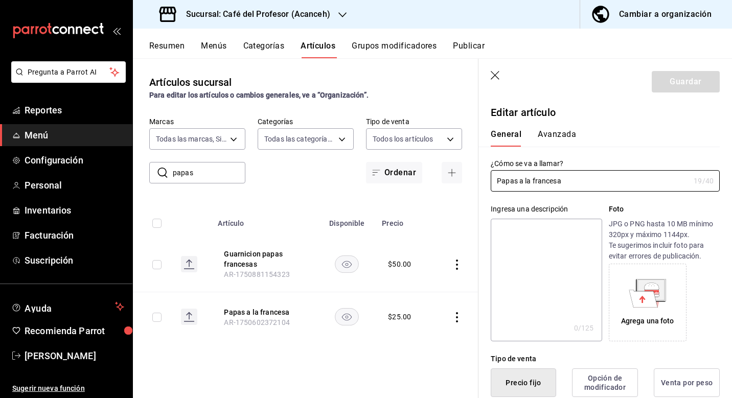
type input "$25.00"
type input "E48"
type input "90101500"
radio input "true"
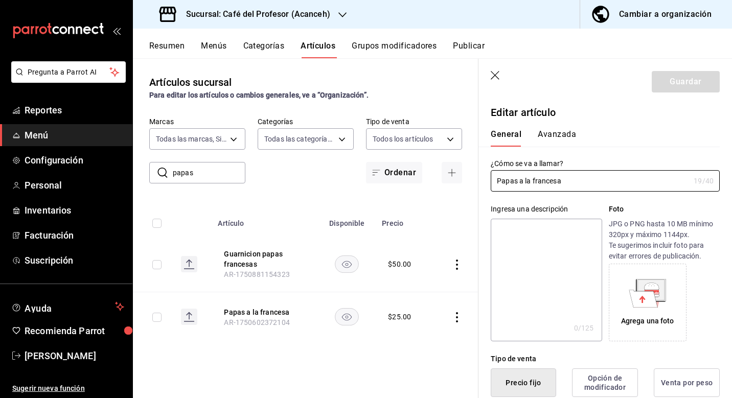
click at [571, 130] on button "Avanzada" at bounding box center [557, 137] width 38 height 17
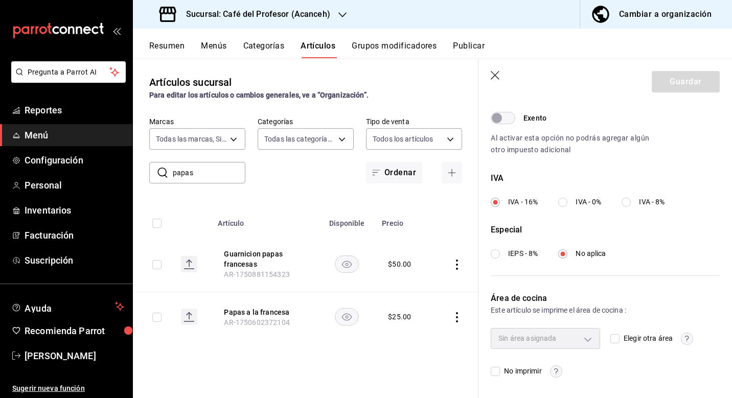
scroll to position [324, 0]
click at [625, 345] on div "Elegir otra área" at bounding box center [665, 339] width 109 height 20
click at [620, 339] on input "Elegir otra área" at bounding box center [615, 339] width 9 height 9
checkbox input "true"
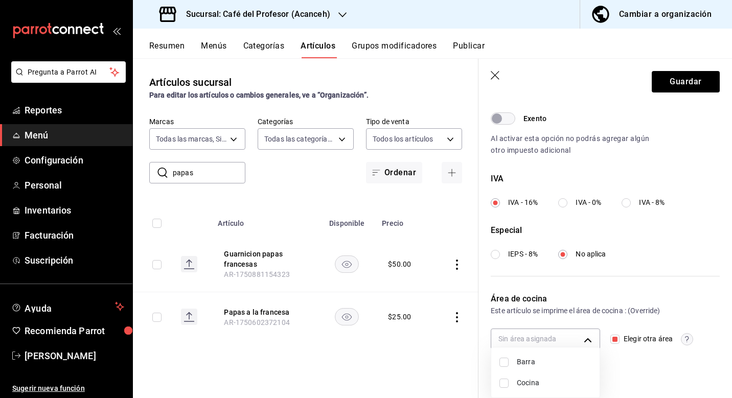
click at [589, 337] on body "Pregunta a Parrot AI Reportes Menú Configuración Personal Inventarios Facturaci…" at bounding box center [366, 199] width 732 height 398
click at [546, 380] on span "Cocina" at bounding box center [554, 383] width 75 height 11
type input "6589bb08-692f-47a6-b886-d5ea76590ad3"
checkbox input "true"
click at [671, 81] on div at bounding box center [366, 199] width 732 height 398
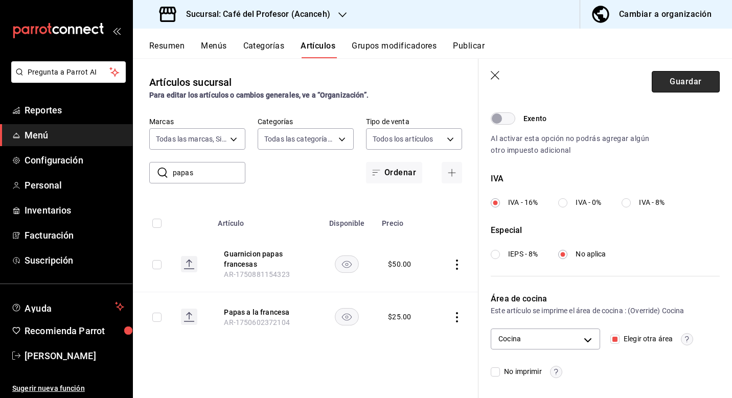
click at [679, 86] on button "Guardar" at bounding box center [686, 81] width 68 height 21
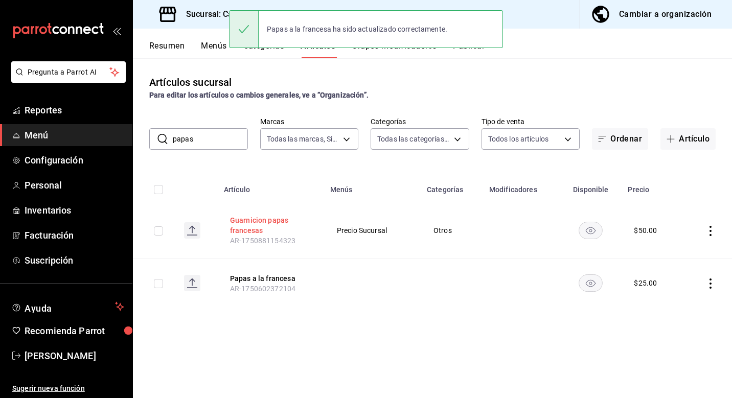
click at [258, 227] on button "Guarnicion papas francesas" at bounding box center [271, 225] width 82 height 20
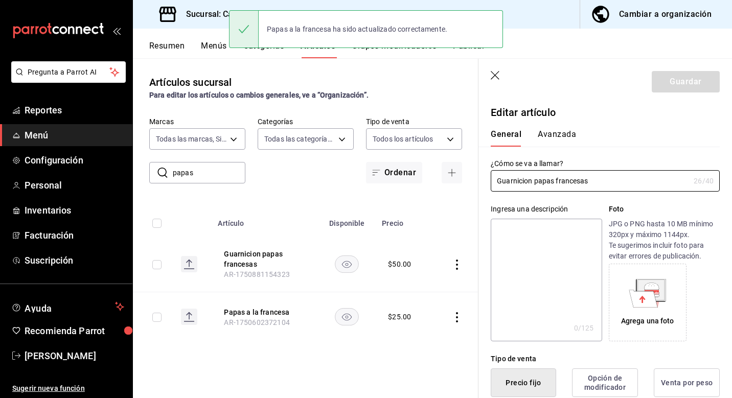
click at [569, 131] on button "Avanzada" at bounding box center [557, 137] width 38 height 17
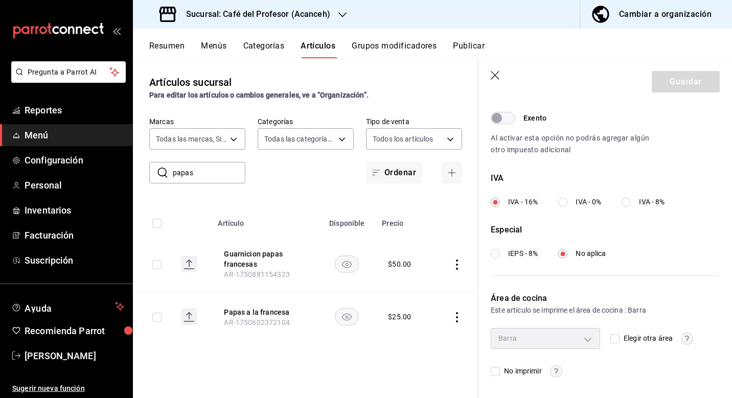
scroll to position [324, 0]
click at [625, 340] on span "Elegir otra área" at bounding box center [646, 339] width 53 height 11
click at [620, 340] on input "Elegir otra área" at bounding box center [615, 339] width 9 height 9
checkbox input "true"
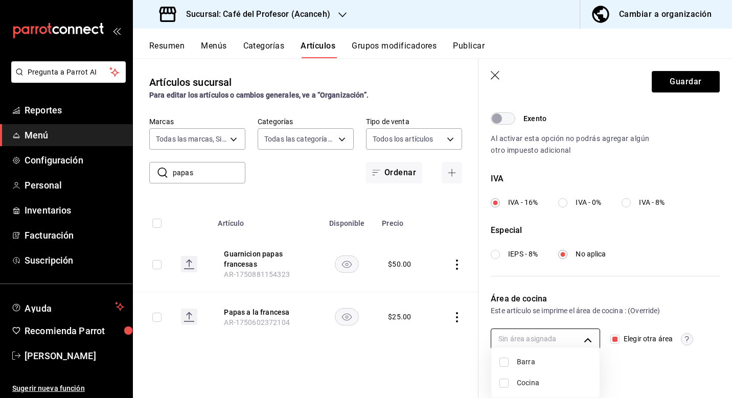
click at [592, 337] on body "Pregunta a Parrot AI Reportes Menú Configuración Personal Inventarios Facturaci…" at bounding box center [366, 199] width 732 height 398
click at [553, 382] on span "Cocina" at bounding box center [554, 383] width 75 height 11
type input "6589bb08-692f-47a6-b886-d5ea76590ad3"
checkbox input "true"
click at [675, 81] on div at bounding box center [366, 199] width 732 height 398
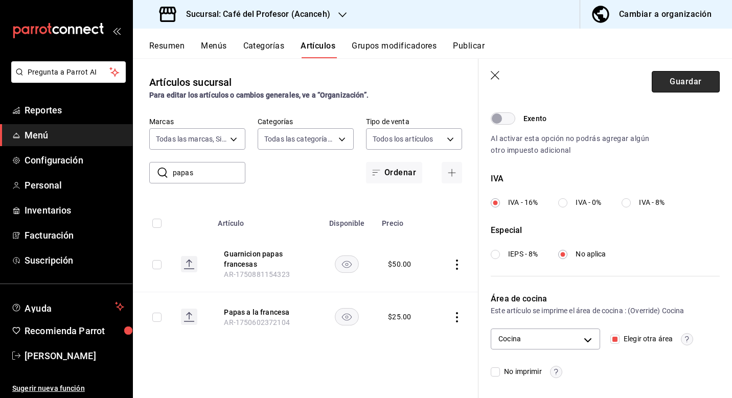
click at [684, 84] on button "Guardar" at bounding box center [686, 81] width 68 height 21
